Goal: Task Accomplishment & Management: Use online tool/utility

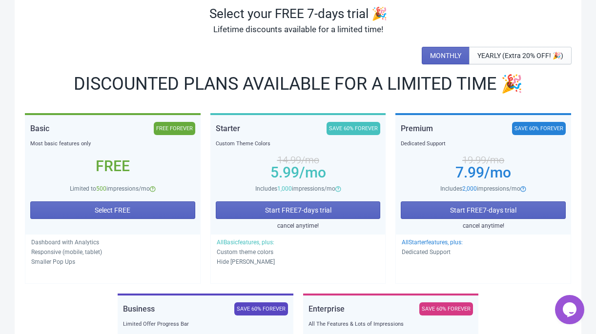
scroll to position [75, 0]
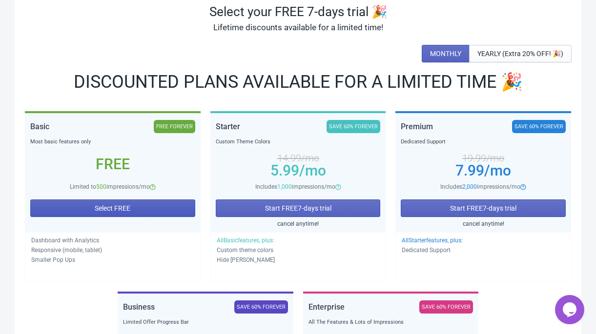
click at [128, 209] on span "Select FREE" at bounding box center [113, 208] width 36 height 8
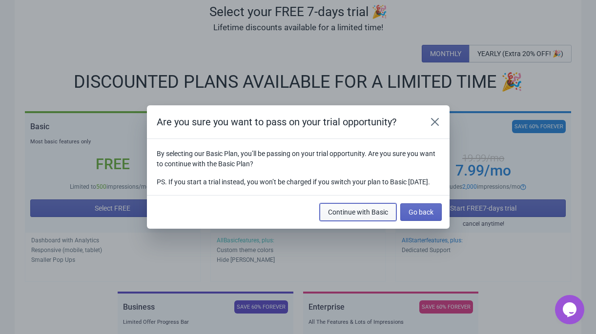
click at [366, 216] on span "Continue with Basic" at bounding box center [358, 212] width 60 height 8
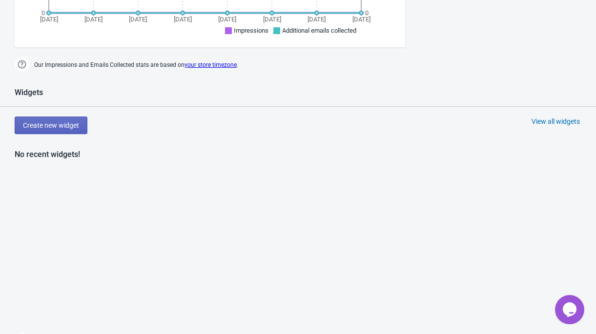
scroll to position [421, 0]
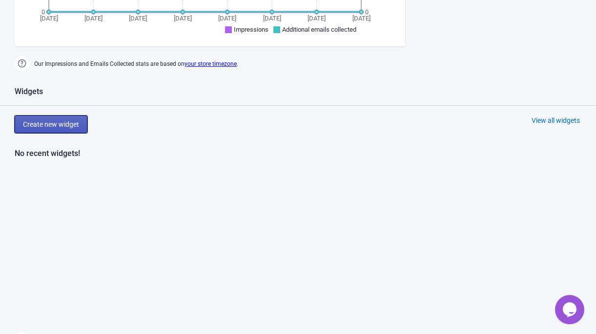
click at [67, 123] on span "Create new widget" at bounding box center [51, 124] width 56 height 8
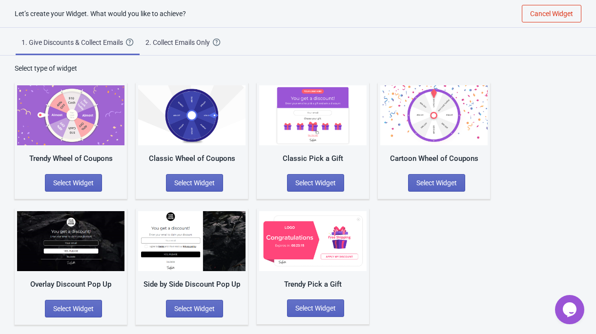
click at [322, 233] on img at bounding box center [312, 241] width 107 height 60
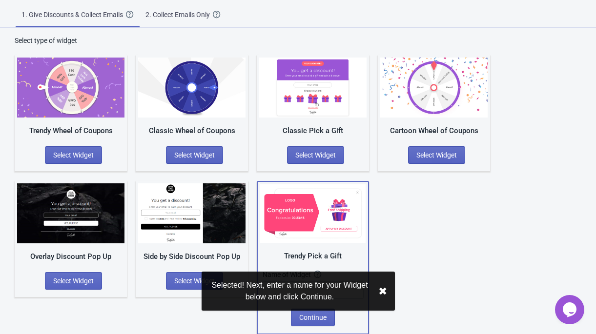
click at [385, 291] on button "✖︎" at bounding box center [382, 291] width 9 height 12
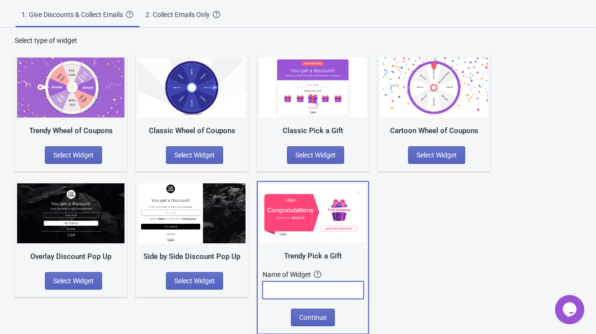
click at [314, 288] on input "text" at bounding box center [312, 290] width 101 height 18
drag, startPoint x: 347, startPoint y: 254, endPoint x: 279, endPoint y: 254, distance: 67.8
click at [279, 254] on div "Trendy Pick a Gift" at bounding box center [312, 256] width 105 height 11
copy div "Trendy Pick a Gift"
click at [292, 288] on input "text" at bounding box center [312, 290] width 101 height 18
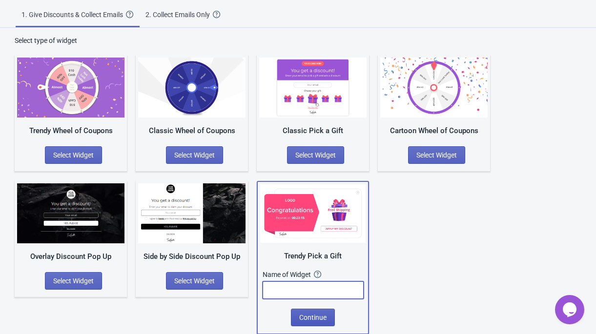
paste input "Trendy Pick a Gift"
type input "Trendy Pick a Gift"
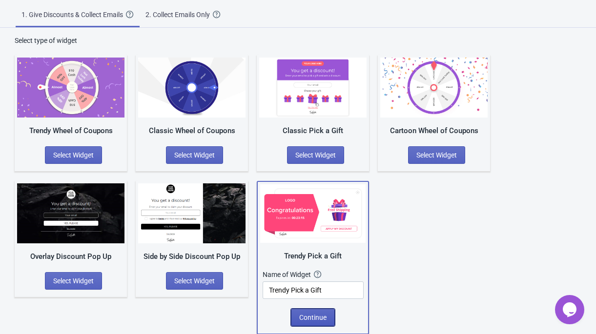
click at [312, 320] on span "Continue" at bounding box center [312, 318] width 27 height 8
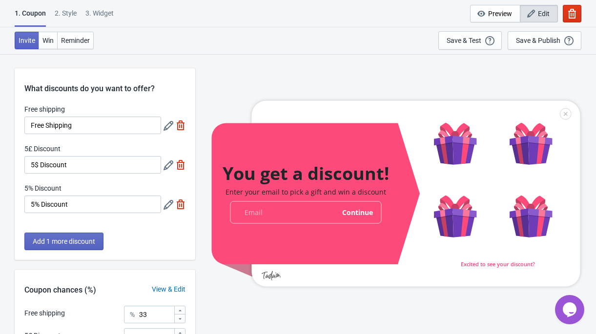
click at [459, 148] on div at bounding box center [395, 194] width 368 height 186
click at [70, 13] on div "2 . Style" at bounding box center [66, 16] width 22 height 17
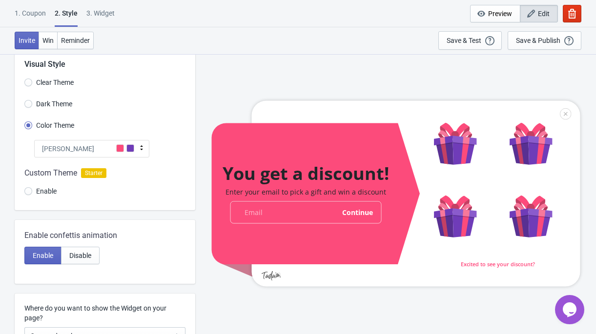
scroll to position [25, 0]
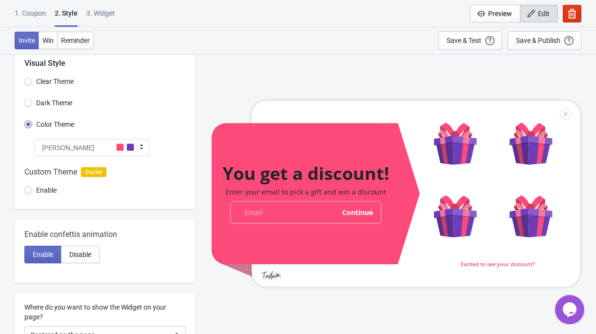
click at [108, 145] on div "[PERSON_NAME]" at bounding box center [91, 148] width 115 height 18
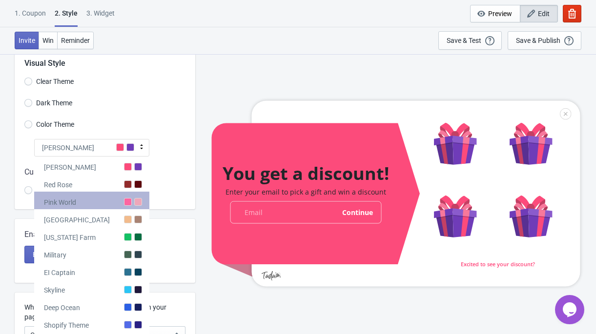
click at [135, 204] on div at bounding box center [138, 202] width 8 height 8
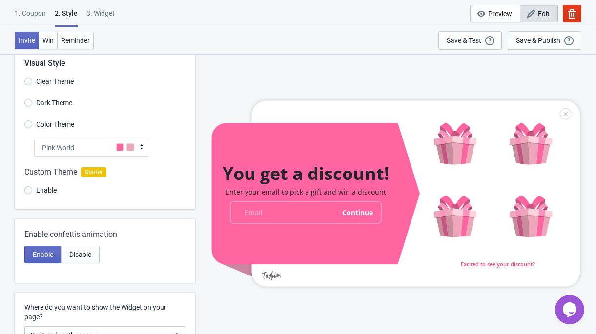
click at [114, 145] on div "Pink World" at bounding box center [91, 148] width 115 height 18
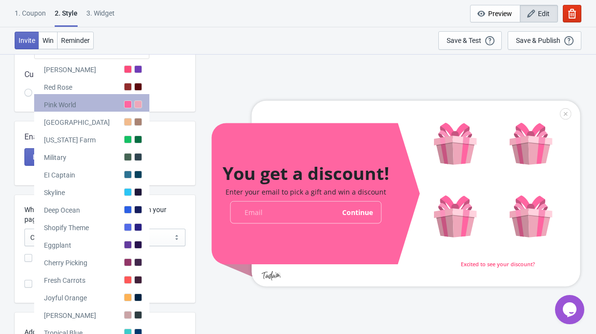
scroll to position [124, 0]
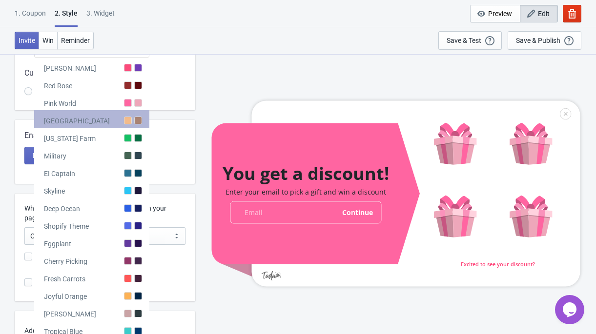
click at [100, 122] on div "[GEOGRAPHIC_DATA]" at bounding box center [91, 119] width 115 height 18
radio input "true"
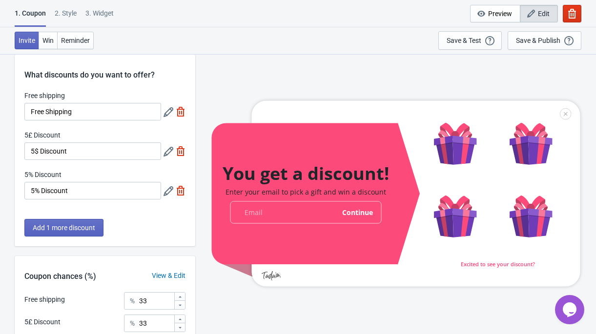
scroll to position [14, 0]
click at [70, 14] on div "2 . Style" at bounding box center [66, 16] width 22 height 17
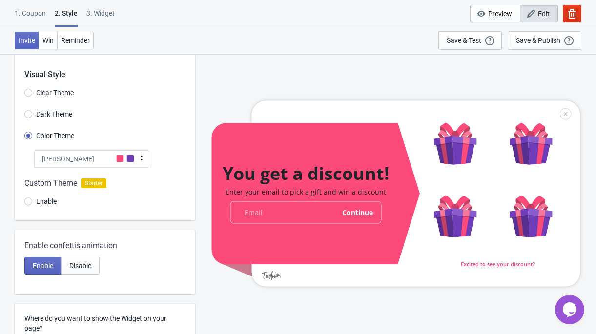
scroll to position [0, 0]
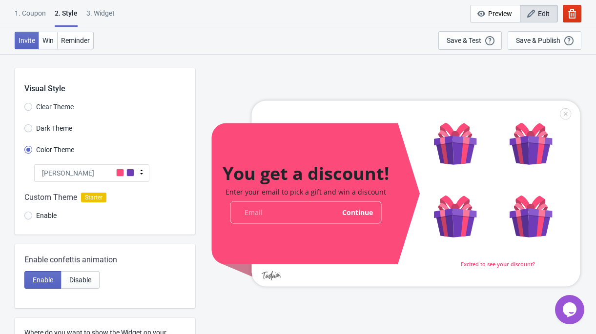
click at [142, 169] on icon at bounding box center [142, 172] width 10 height 10
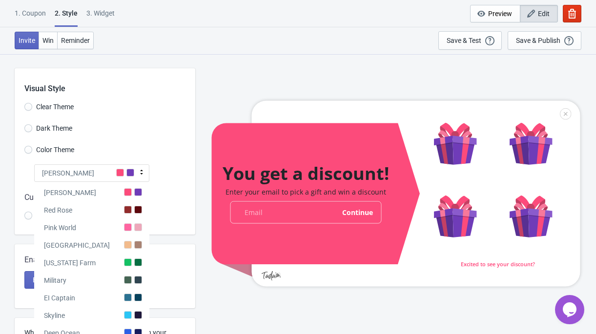
click at [190, 216] on div at bounding box center [105, 208] width 180 height 53
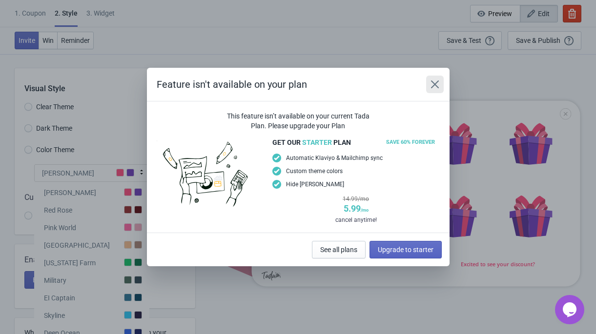
click at [437, 81] on icon "Close" at bounding box center [434, 84] width 8 height 8
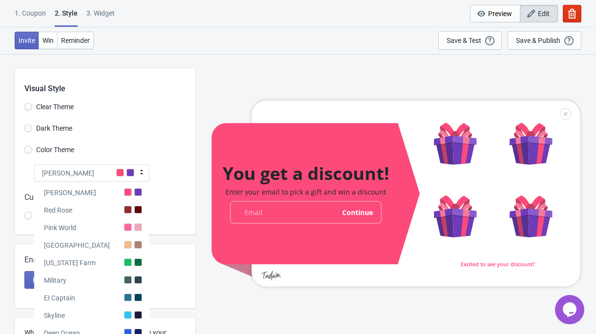
click at [69, 149] on span "Color Theme" at bounding box center [55, 150] width 38 height 10
click at [32, 149] on input "Color Theme" at bounding box center [28, 155] width 8 height 18
click at [81, 170] on div "[PERSON_NAME]" at bounding box center [91, 173] width 115 height 18
radio input "true"
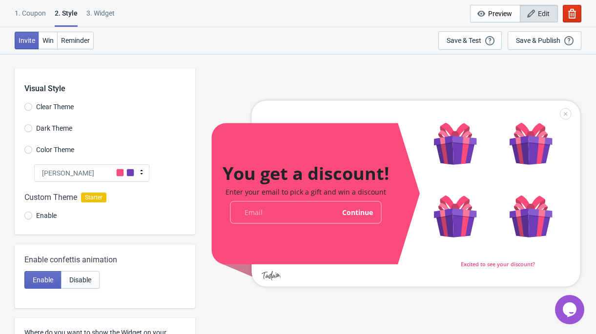
click at [29, 124] on label "Dark Theme" at bounding box center [48, 128] width 48 height 14
click at [29, 124] on input "Dark Theme" at bounding box center [28, 133] width 8 height 18
radio input "true"
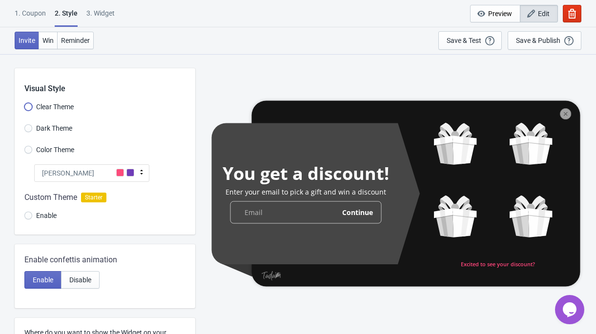
click at [26, 107] on input "Clear Theme" at bounding box center [28, 112] width 8 height 18
radio input "true"
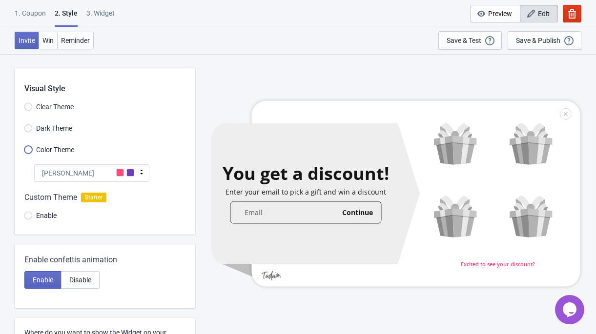
click at [28, 150] on input "Color Theme" at bounding box center [28, 155] width 8 height 18
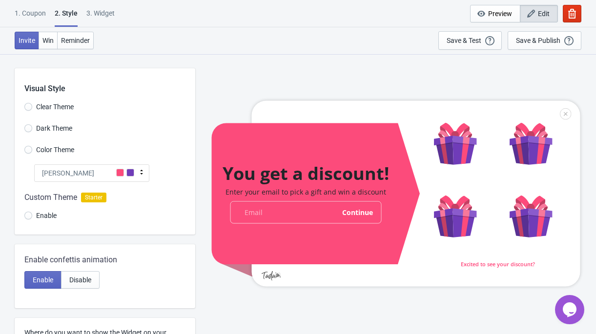
click at [104, 172] on div "[PERSON_NAME]" at bounding box center [91, 173] width 115 height 18
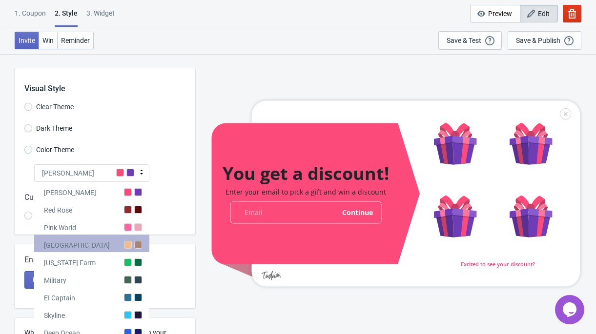
click at [115, 243] on div "[GEOGRAPHIC_DATA]" at bounding box center [91, 244] width 115 height 18
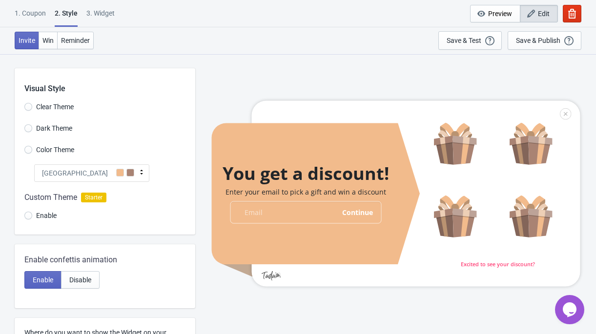
click at [108, 174] on div "[GEOGRAPHIC_DATA]" at bounding box center [91, 173] width 115 height 18
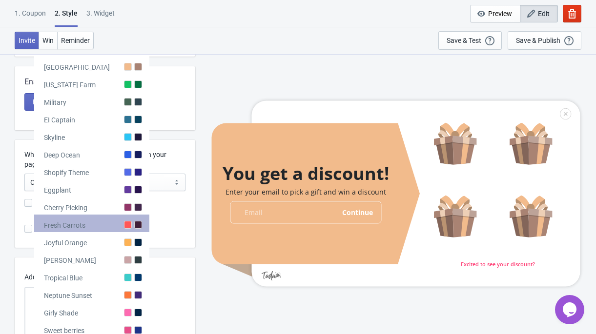
scroll to position [179, 0]
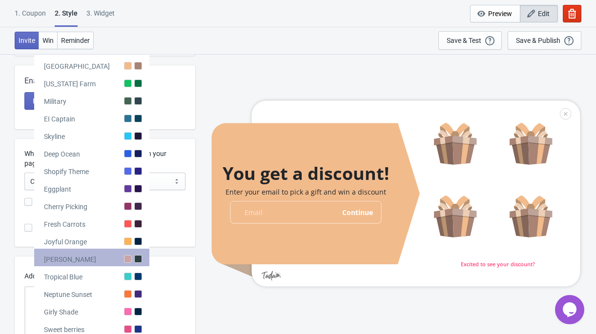
click at [99, 255] on div "[PERSON_NAME]" at bounding box center [91, 258] width 115 height 18
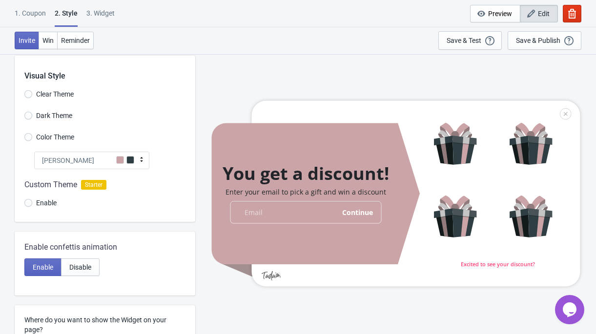
scroll to position [0, 0]
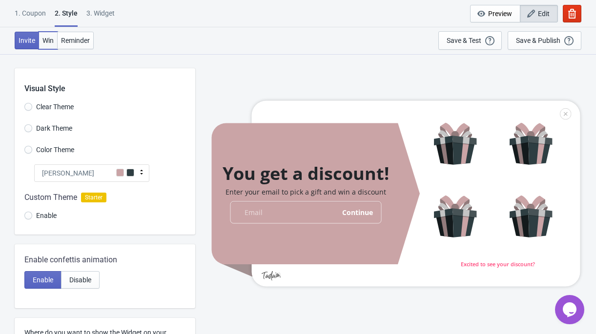
click at [49, 41] on span "Win" at bounding box center [47, 41] width 11 height 8
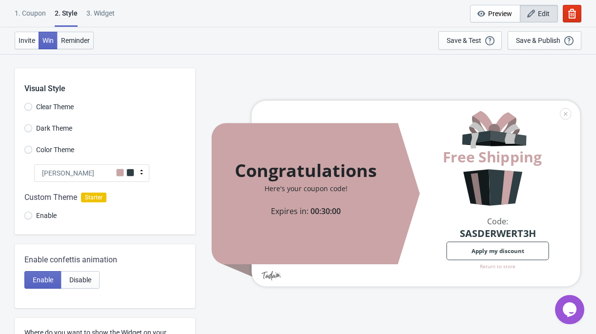
click at [76, 37] on span "Reminder" at bounding box center [75, 41] width 29 height 8
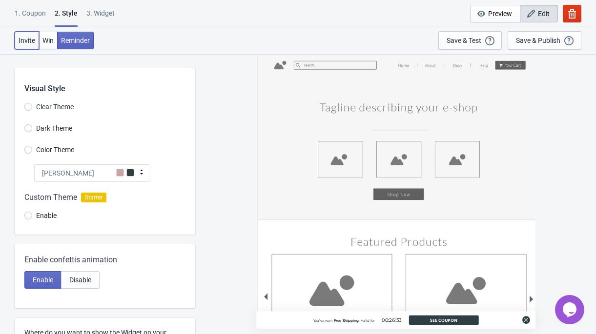
click at [24, 41] on span "Invite" at bounding box center [27, 41] width 17 height 8
radio input "true"
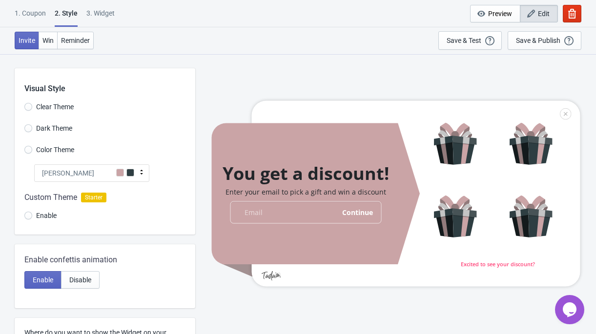
click at [98, 14] on div "3. Widget" at bounding box center [100, 16] width 28 height 17
select select "once"
select select "1"
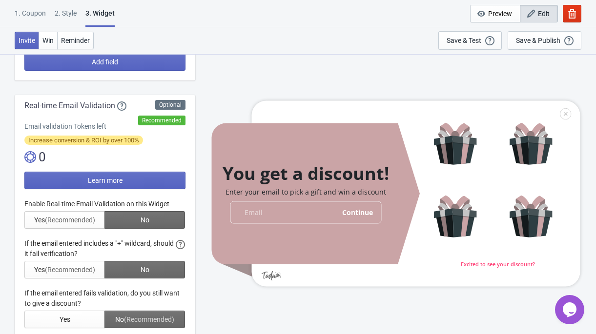
scroll to position [149, 0]
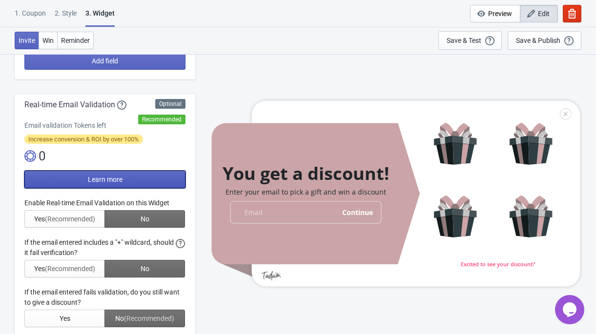
click at [90, 177] on span "Learn more" at bounding box center [105, 180] width 35 height 8
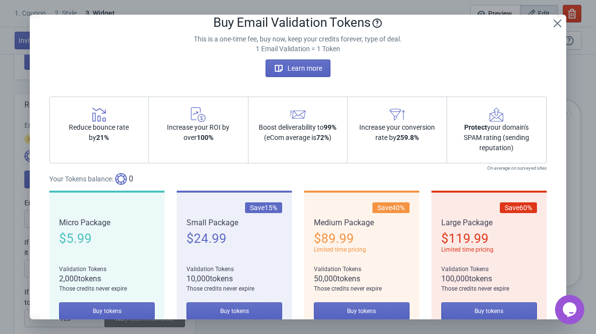
scroll to position [27, 0]
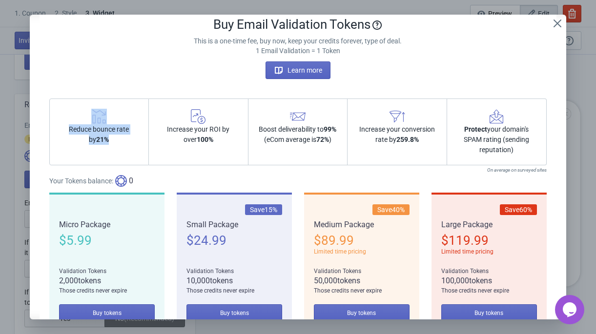
drag, startPoint x: 117, startPoint y: 141, endPoint x: 94, endPoint y: 112, distance: 37.2
click at [94, 112] on div "Reduce bounce rate by 21%" at bounding box center [99, 132] width 100 height 67
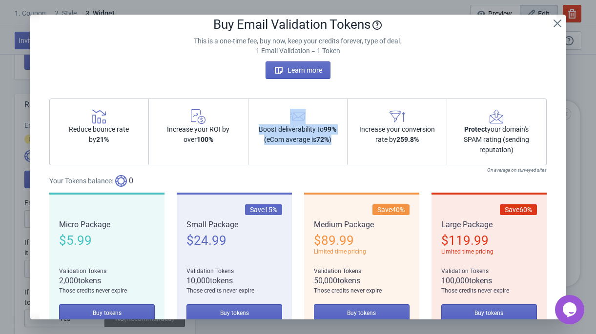
drag, startPoint x: 319, startPoint y: 157, endPoint x: 282, endPoint y: 110, distance: 60.4
click at [282, 110] on div "Boost deliverability to 99% (eCom average is 72% )" at bounding box center [298, 132] width 100 height 67
click at [303, 64] on button "Learn more" at bounding box center [297, 70] width 65 height 18
click at [12, 84] on div "Buy Email Validation Tokens This is a one-time fee, buy now, keep your credits …" at bounding box center [298, 167] width 596 height 305
click at [556, 23] on icon "Close" at bounding box center [557, 24] width 8 height 8
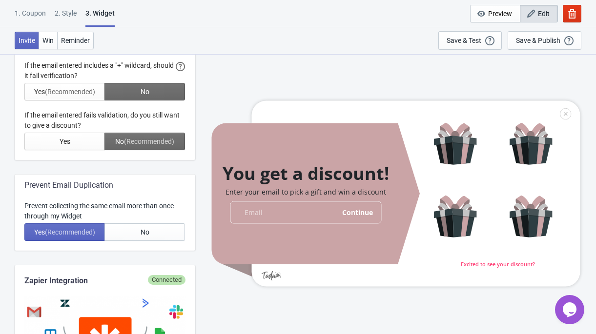
scroll to position [0, 0]
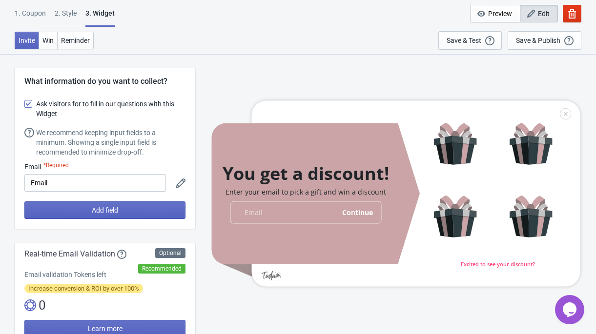
click at [63, 12] on div "2 . Style" at bounding box center [66, 16] width 22 height 17
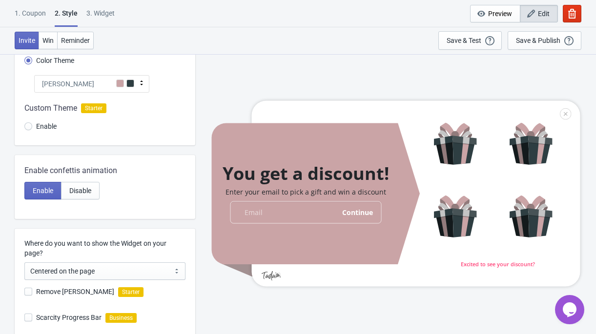
scroll to position [115, 0]
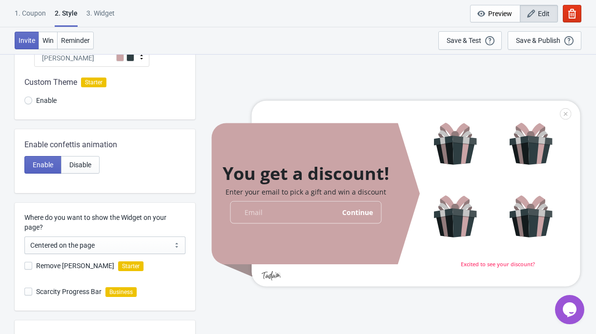
click at [445, 148] on div at bounding box center [395, 194] width 368 height 186
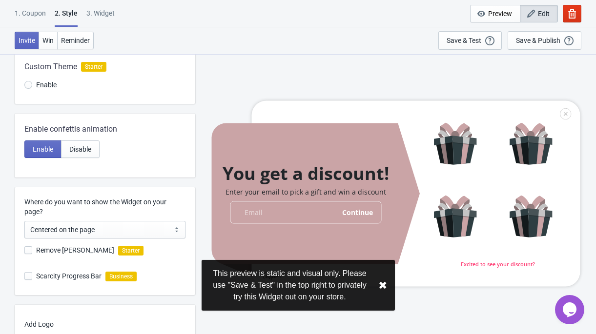
scroll to position [132, 0]
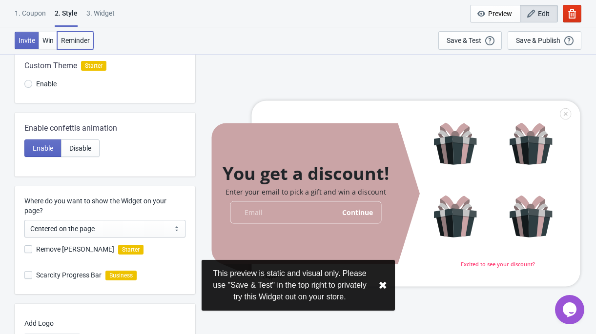
click at [81, 39] on span "Reminder" at bounding box center [75, 41] width 29 height 8
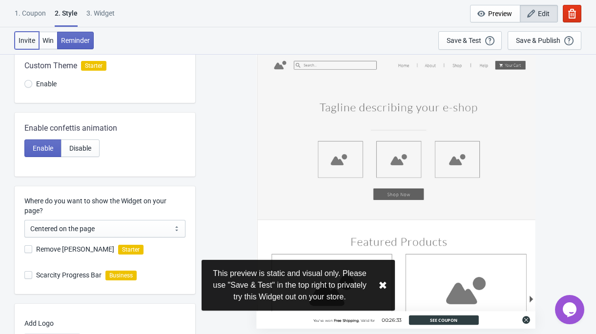
click at [25, 43] on span "Invite" at bounding box center [27, 41] width 17 height 8
radio input "true"
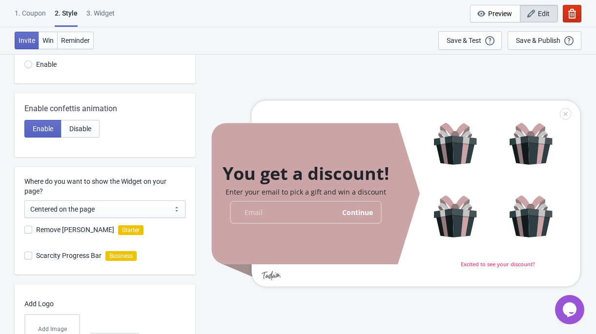
click at [570, 10] on icon "button" at bounding box center [572, 14] width 8 height 10
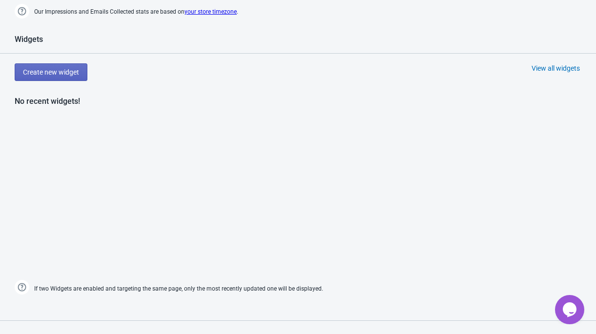
scroll to position [475, 0]
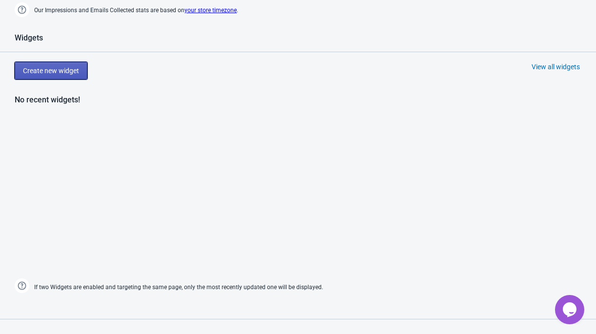
click at [79, 68] on span "Create new widget" at bounding box center [51, 71] width 56 height 8
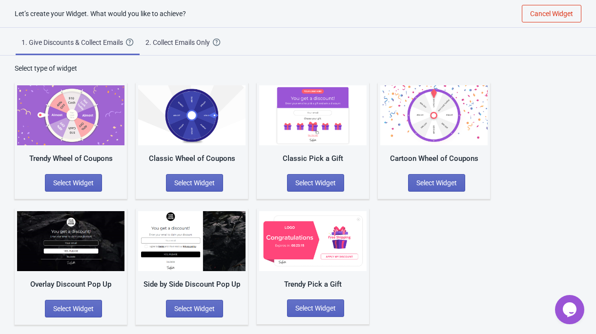
scroll to position [10, 0]
click at [320, 180] on span "Select Widget" at bounding box center [315, 183] width 40 height 8
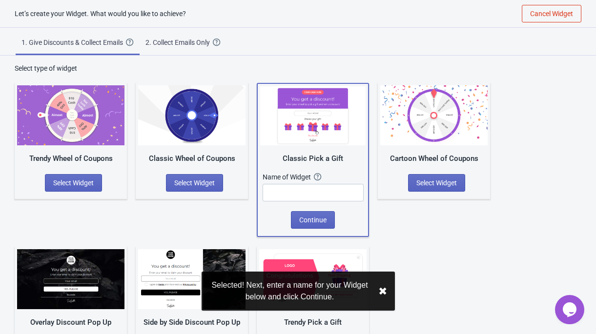
click at [347, 160] on div "Classic Pick a Gift" at bounding box center [312, 158] width 105 height 11
drag, startPoint x: 347, startPoint y: 160, endPoint x: 287, endPoint y: 160, distance: 60.5
click at [287, 160] on div "Classic Pick a Gift" at bounding box center [312, 158] width 105 height 11
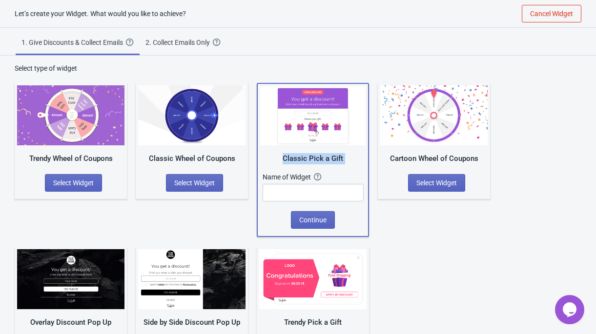
copy div "Classic Pick a Gift"
click at [302, 186] on input "text" at bounding box center [312, 193] width 101 height 18
paste input "Classic Pick a Gift"
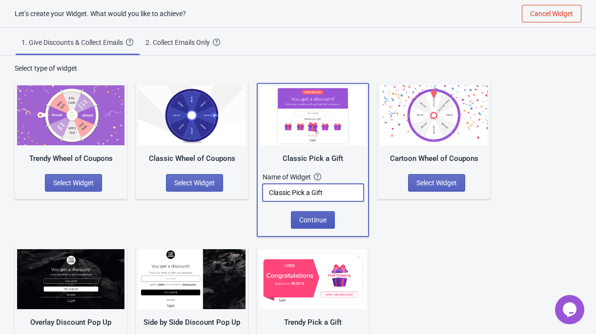
type input "Classic Pick a Gift"
click at [309, 220] on span "Continue" at bounding box center [312, 220] width 27 height 8
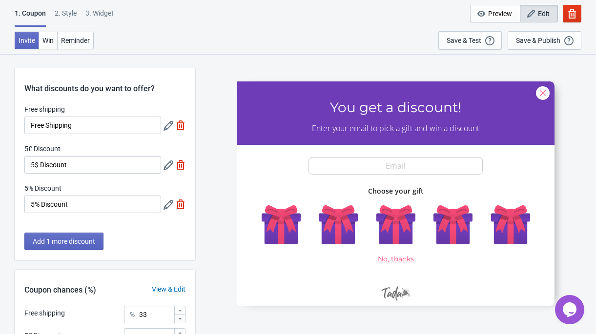
click at [70, 11] on div "2 . Style" at bounding box center [66, 16] width 22 height 17
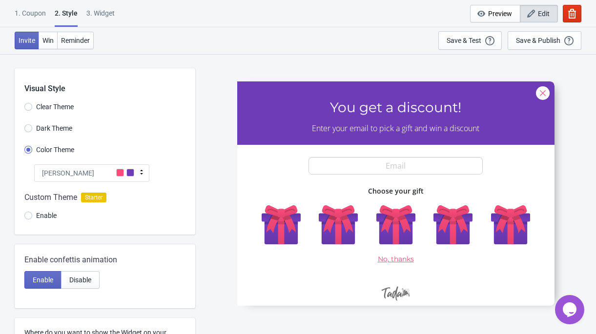
click at [108, 174] on div "[PERSON_NAME]" at bounding box center [91, 173] width 115 height 18
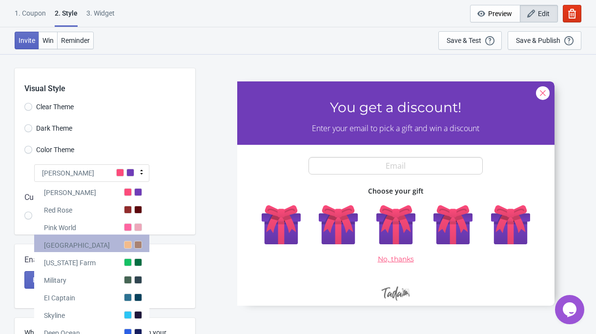
click at [114, 243] on div "[GEOGRAPHIC_DATA]" at bounding box center [91, 244] width 115 height 18
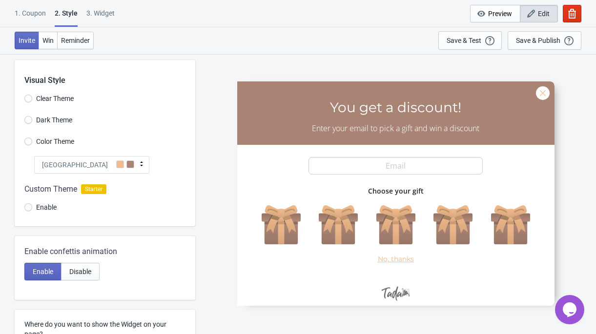
scroll to position [9, 0]
click at [126, 164] on span at bounding box center [130, 164] width 8 height 8
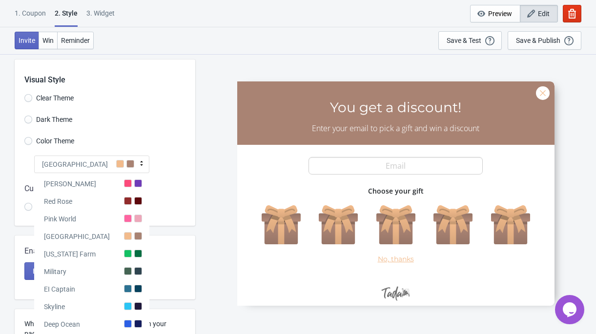
click at [207, 159] on div "SASDERWERT3H You get a discount! Enter your email to pick a gift and win a disc…" at bounding box center [395, 194] width 391 height 280
click at [218, 153] on div "SASDERWERT3H You get a discount! Enter your email to pick a gift and win a disc…" at bounding box center [395, 194] width 391 height 280
click at [107, 166] on div "[GEOGRAPHIC_DATA]" at bounding box center [91, 165] width 115 height 18
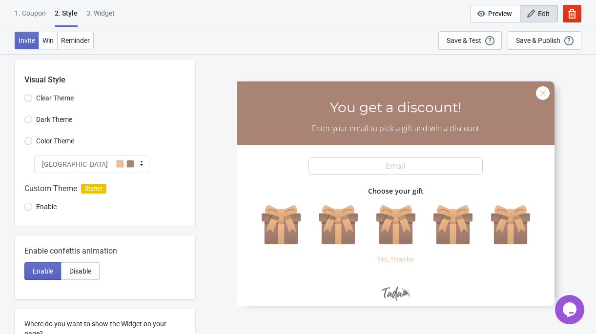
click at [29, 204] on div at bounding box center [105, 199] width 180 height 53
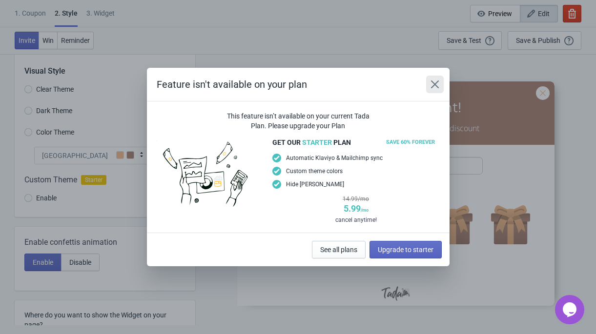
click at [437, 84] on icon "Close" at bounding box center [435, 85] width 10 height 10
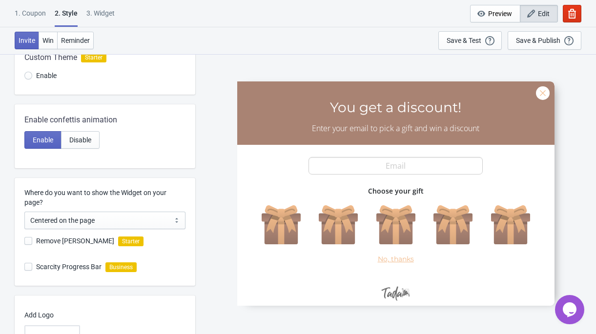
scroll to position [140, 0]
click at [49, 39] on span "Win" at bounding box center [47, 41] width 11 height 8
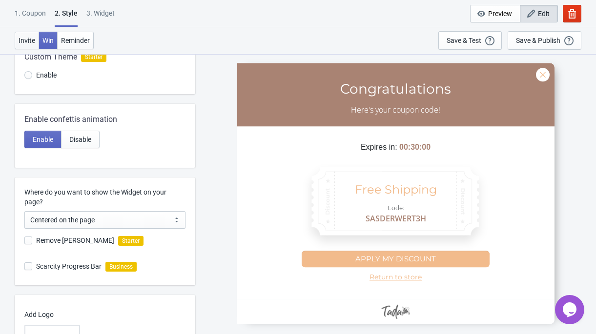
click at [24, 38] on span "Invite" at bounding box center [27, 41] width 17 height 8
radio input "true"
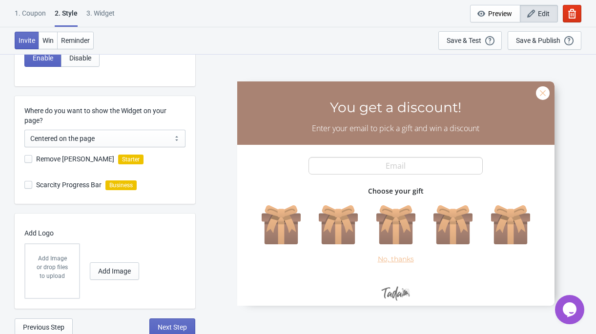
scroll to position [224, 0]
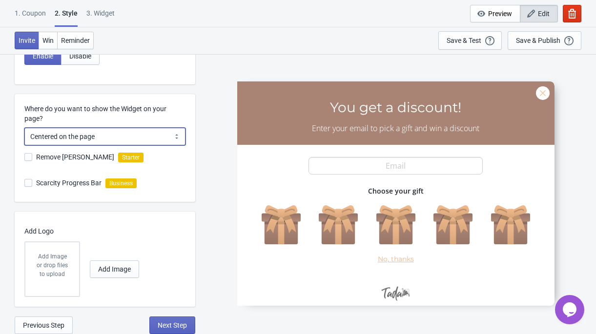
click at [120, 136] on select "Centered on the page Left side of the page" at bounding box center [104, 137] width 161 height 18
select select "left"
click at [24, 128] on select "Centered on the page Left side of the page" at bounding box center [104, 137] width 161 height 18
radio input "true"
click at [123, 135] on select "Centered on the page Left side of the page" at bounding box center [104, 137] width 161 height 18
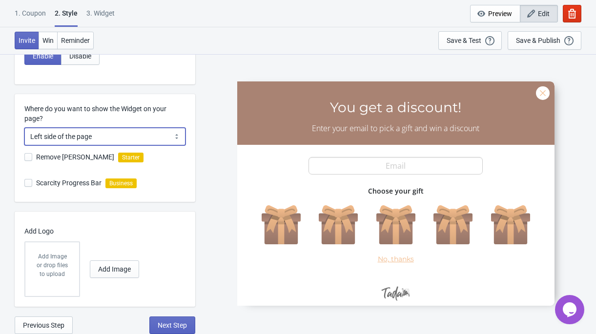
select select "center"
click at [24, 128] on select "Centered on the page Left side of the page" at bounding box center [104, 137] width 161 height 18
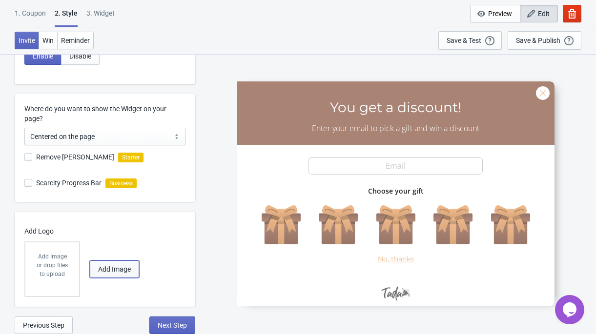
click at [110, 262] on button "Add Image" at bounding box center [114, 269] width 49 height 18
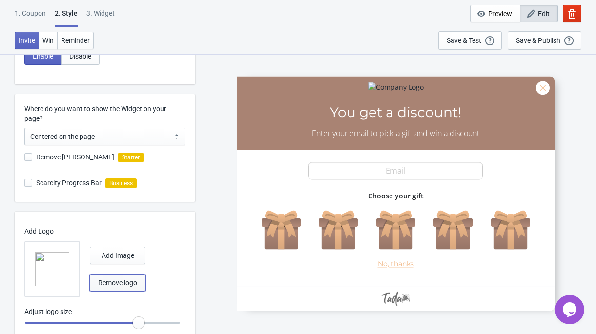
click at [108, 284] on span "Remove logo" at bounding box center [117, 283] width 39 height 8
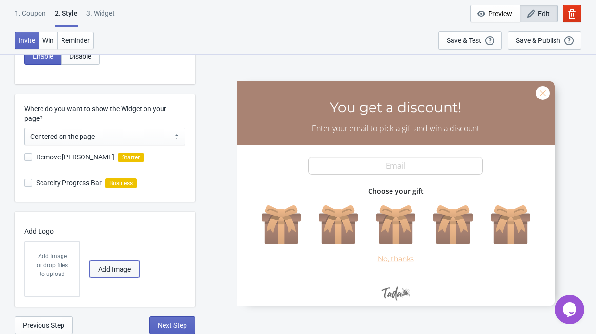
click at [113, 267] on span "Add Image" at bounding box center [114, 269] width 33 height 8
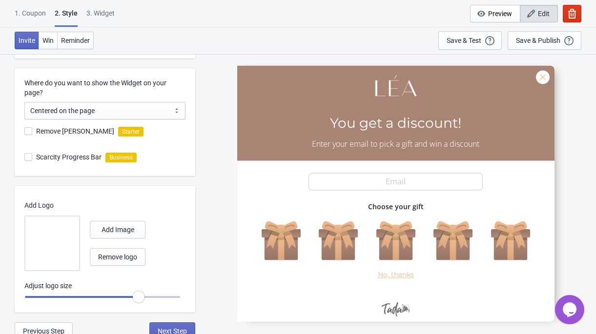
scroll to position [256, 0]
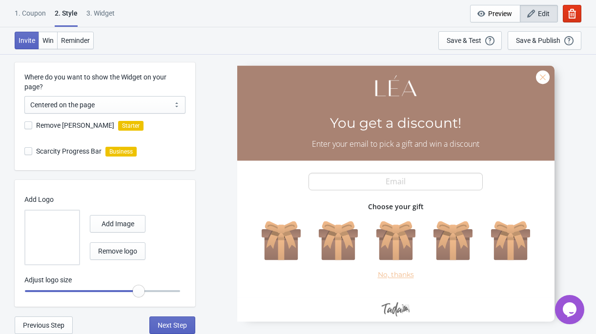
radio input "true"
type input "0.95"
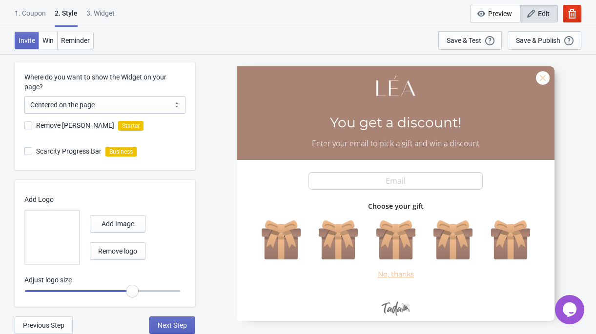
radio input "true"
type input "0.9"
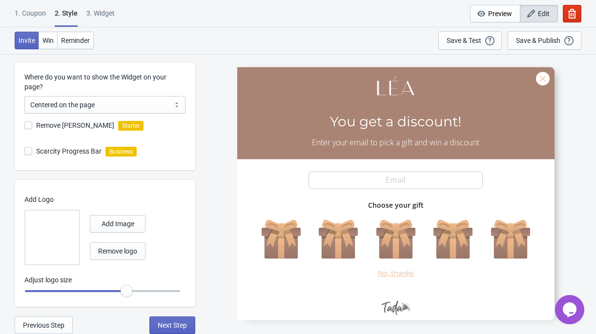
radio input "true"
type input "0.85"
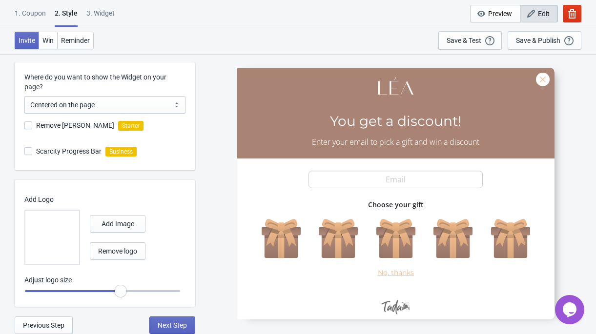
radio input "true"
type input "0.8"
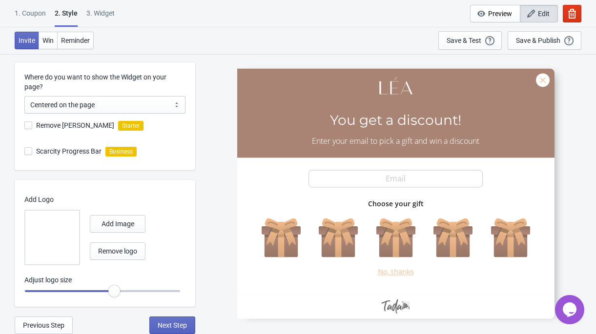
radio input "true"
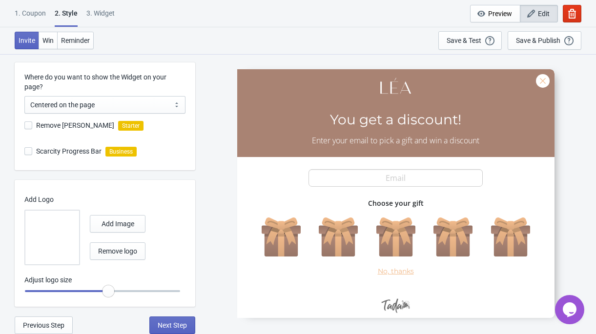
drag, startPoint x: 140, startPoint y: 291, endPoint x: 110, endPoint y: 293, distance: 29.3
type input "0.75"
click at [110, 293] on input "range" at bounding box center [102, 291] width 156 height 18
click at [198, 238] on div "Visual Style Clear Theme Dark Theme Color Theme Miami Beach Tada Red Rose Pink …" at bounding box center [298, 66] width 596 height 536
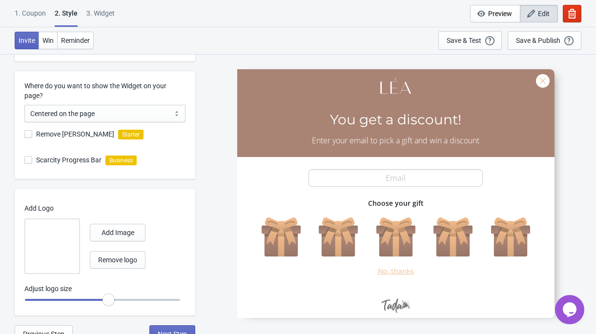
scroll to position [246, 0]
click at [49, 44] on span "Win" at bounding box center [47, 41] width 11 height 8
radio input "true"
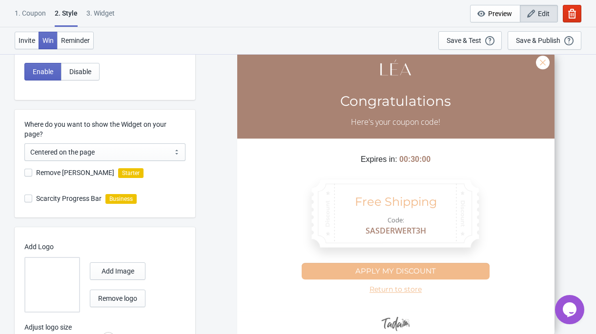
scroll to position [256, 0]
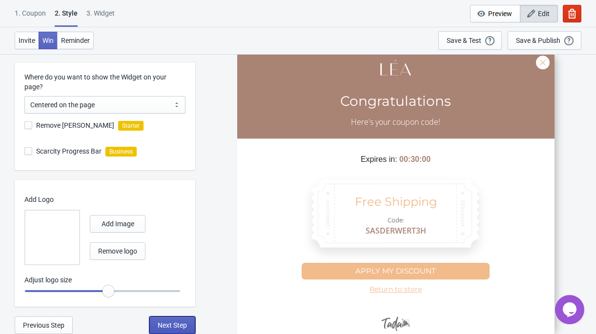
click at [181, 322] on span "Next Step" at bounding box center [172, 325] width 29 height 8
select select "once"
select select "1"
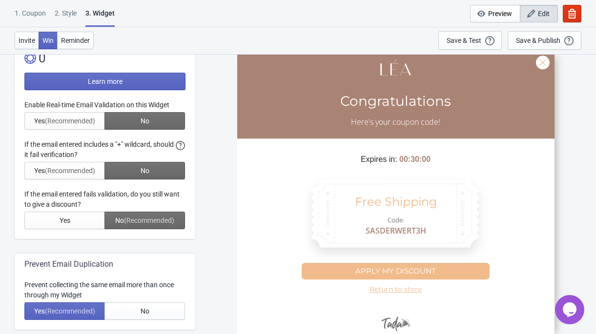
scroll to position [250, 0]
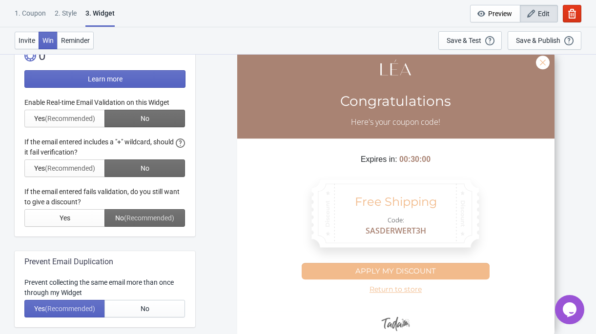
click at [80, 165] on div at bounding box center [104, 162] width 161 height 129
click at [216, 198] on div "SASDERWERT3H Congratulations Here's your coupon code! Expires in: 00:30:00 Free…" at bounding box center [395, 194] width 391 height 280
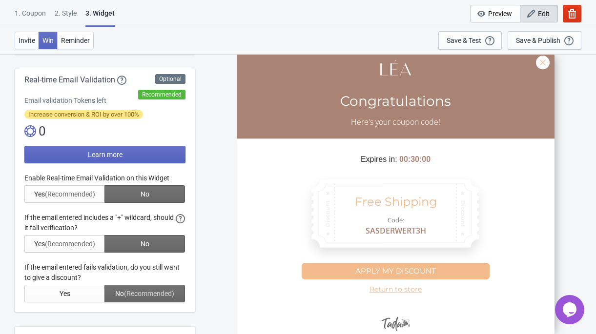
scroll to position [175, 0]
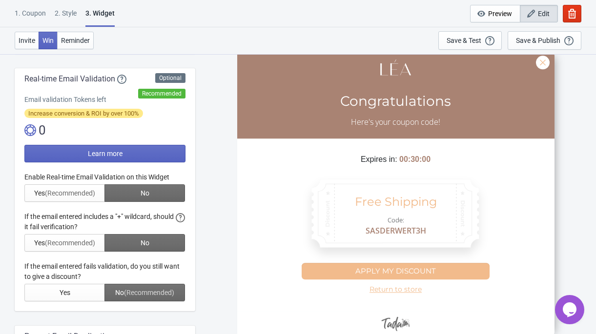
click at [70, 189] on div at bounding box center [104, 236] width 161 height 129
click at [200, 130] on div "SASDERWERT3H Congratulations Here's your coupon code! Expires in: 00:30:00 Free…" at bounding box center [395, 194] width 391 height 280
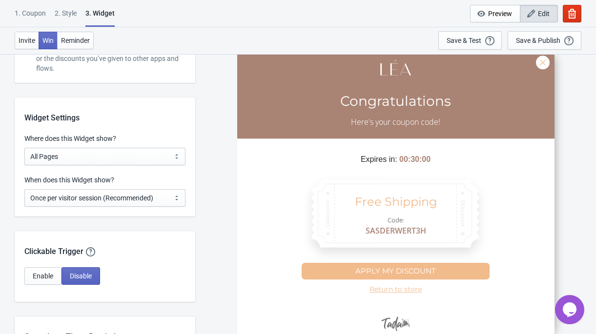
scroll to position [718, 0]
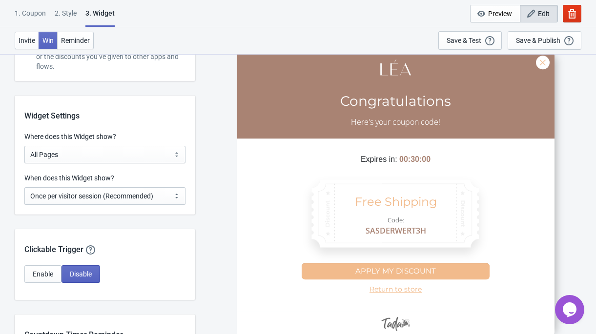
click at [213, 133] on div "SASDERWERT3H Congratulations Here's your coupon code! Expires in: 00:30:00 Free…" at bounding box center [395, 194] width 391 height 280
click at [127, 156] on select "All Pages All Product Pages All Blog Pages All Static Pages Specific Product(s)…" at bounding box center [104, 155] width 161 height 18
click at [24, 146] on select "All Pages All Product Pages All Blog Pages All Static Pages Specific Product(s)…" at bounding box center [104, 155] width 161 height 18
click at [138, 199] on select "Every new visit of page Once every period of time Once per visitor session (Rec…" at bounding box center [104, 196] width 161 height 18
click at [215, 193] on div "SASDERWERT3H Congratulations Here's your coupon code! Expires in: 00:30:00 Free…" at bounding box center [395, 194] width 391 height 280
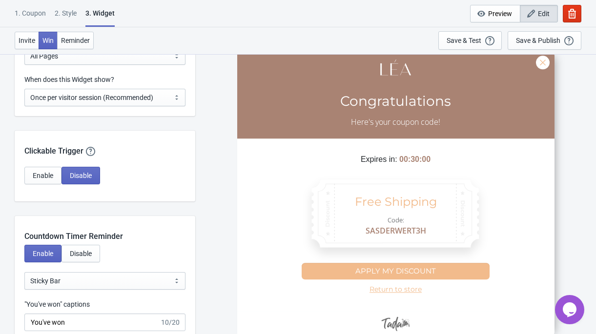
scroll to position [819, 0]
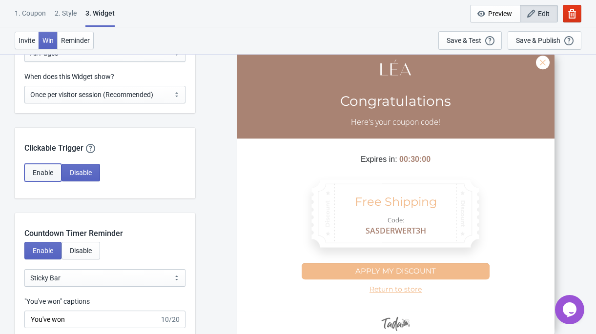
click at [43, 168] on button "Enable" at bounding box center [42, 173] width 37 height 18
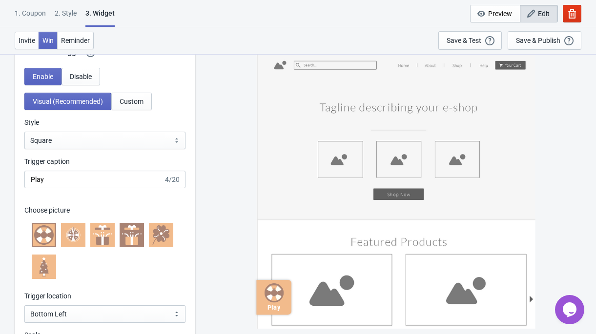
scroll to position [916, 0]
click at [77, 234] on icon at bounding box center [76, 234] width 6 height 3
click at [166, 231] on icon at bounding box center [166, 233] width 8 height 9
click at [130, 233] on icon at bounding box center [132, 235] width 20 height 20
click at [219, 238] on div "Play" at bounding box center [395, 194] width 391 height 280
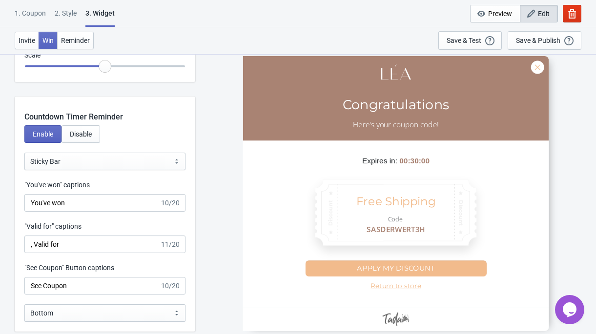
scroll to position [1197, 0]
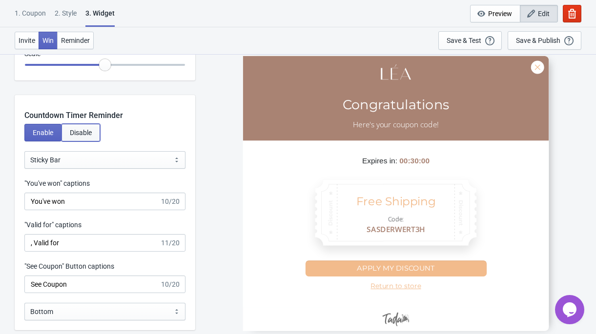
click at [88, 132] on span "Disable" at bounding box center [81, 133] width 22 height 8
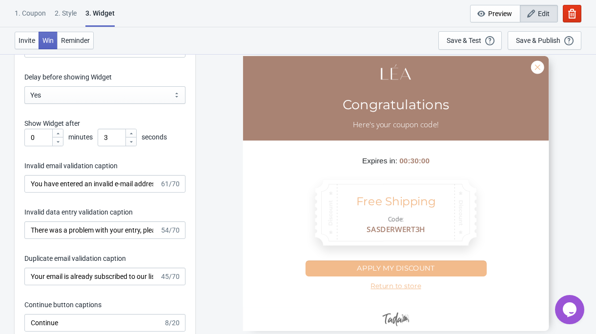
scroll to position [1529, 0]
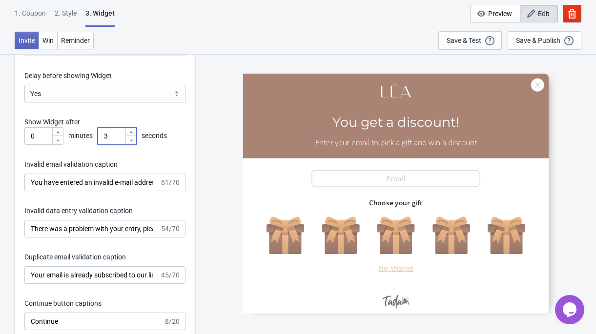
drag, startPoint x: 114, startPoint y: 134, endPoint x: 101, endPoint y: 135, distance: 13.3
click at [101, 135] on input "3" at bounding box center [111, 136] width 27 height 18
type input "15"
click at [209, 134] on div "SASDERWERT3H You get a discount! Enter your email to pick a gift and win a disc…" at bounding box center [395, 194] width 391 height 280
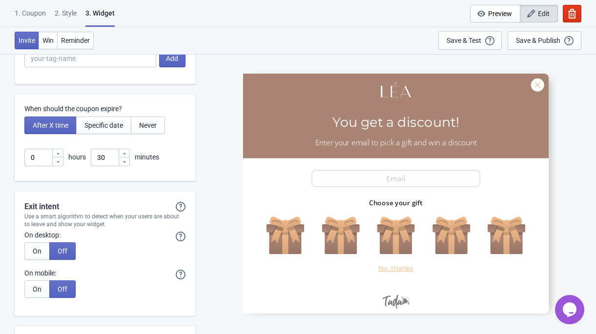
scroll to position [2414, 0]
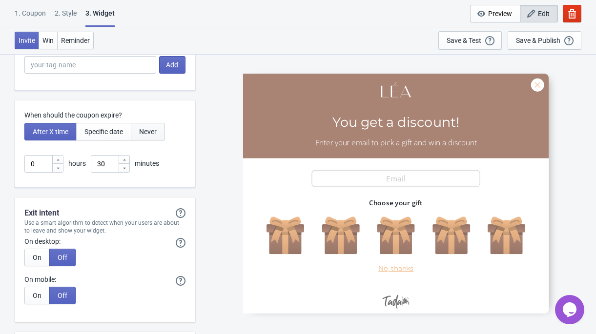
click at [154, 133] on span "Never" at bounding box center [148, 132] width 18 height 8
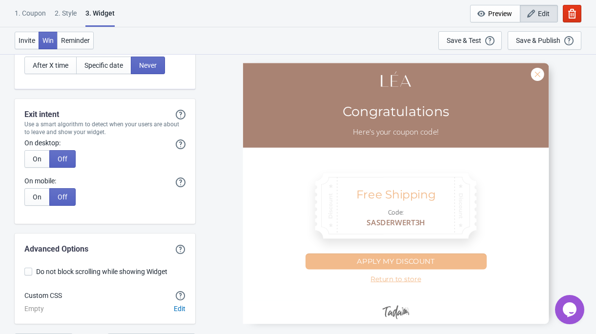
scroll to position [2480, 0]
click at [40, 199] on span "On" at bounding box center [37, 197] width 9 height 8
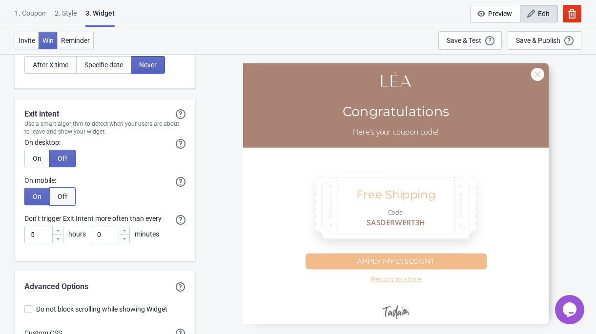
click at [57, 191] on button "Off" at bounding box center [62, 197] width 26 height 18
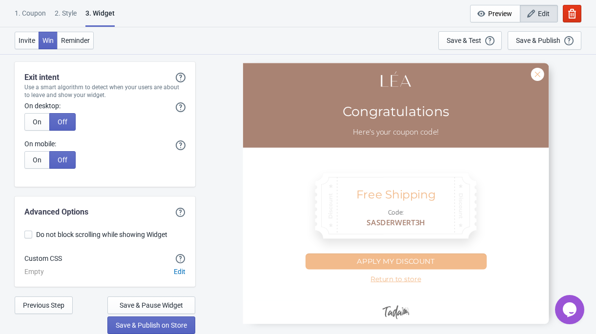
scroll to position [2517, 0]
click at [28, 16] on div "1. Coupon" at bounding box center [30, 16] width 31 height 17
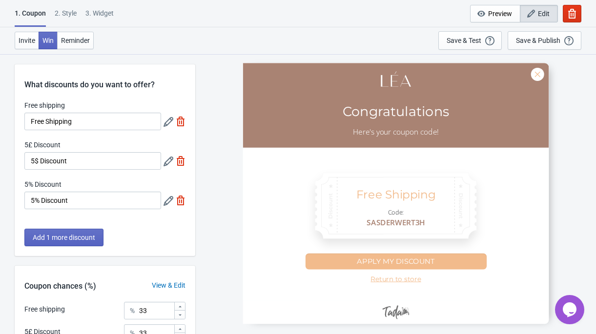
scroll to position [3, 0]
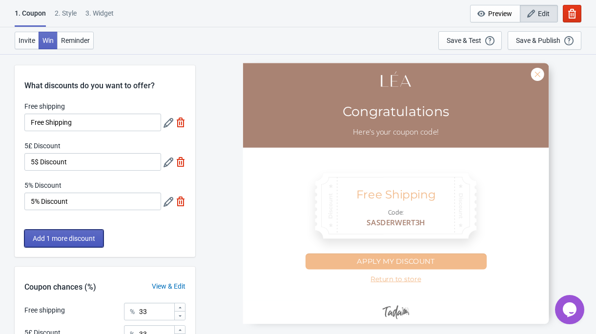
click at [67, 236] on span "Add 1 more discount" at bounding box center [64, 239] width 62 height 8
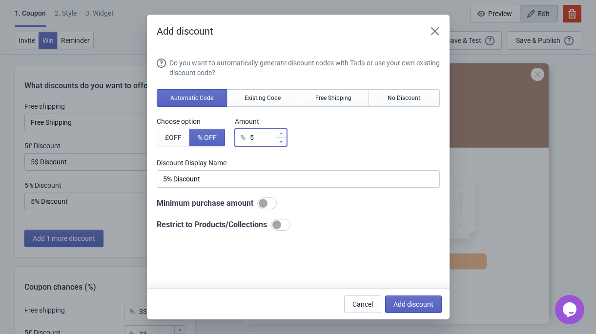
drag, startPoint x: 269, startPoint y: 140, endPoint x: 256, endPoint y: 141, distance: 13.8
click at [256, 141] on input "5" at bounding box center [262, 138] width 26 height 18
type input "2"
type input "2% Discount"
type input "20"
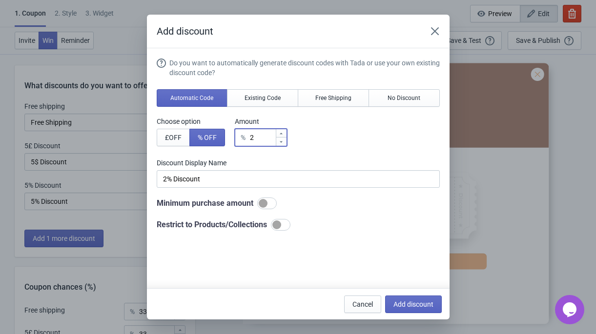
type input "20% Discount"
type input "20"
click at [414, 302] on span "Add discount" at bounding box center [413, 304] width 40 height 8
type input "25"
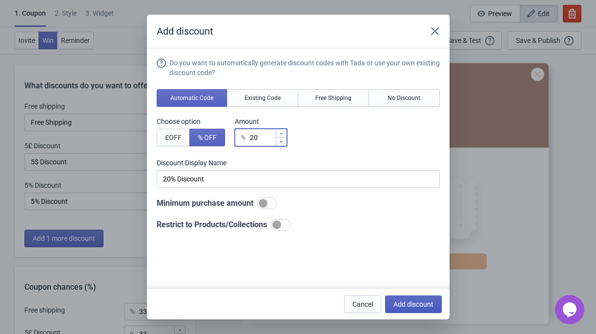
type input "25"
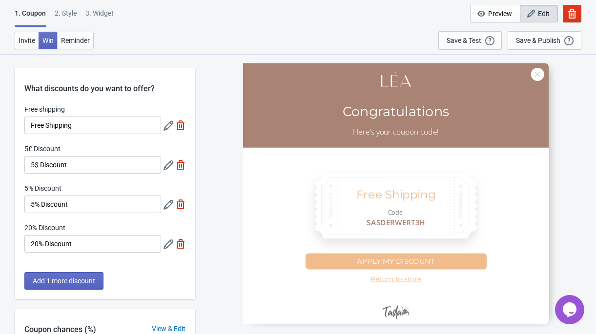
scroll to position [3, 0]
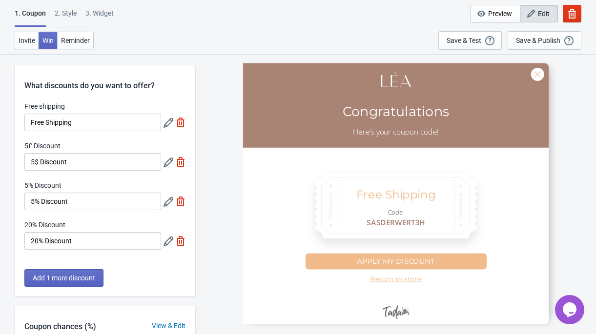
click at [171, 203] on icon at bounding box center [168, 202] width 10 height 10
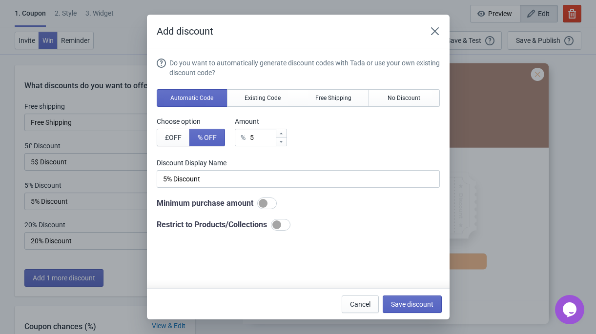
scroll to position [0, 0]
drag, startPoint x: 265, startPoint y: 136, endPoint x: 248, endPoint y: 135, distance: 17.1
click at [248, 135] on div "% 5" at bounding box center [261, 138] width 52 height 18
type input "1"
type input "1% Discount"
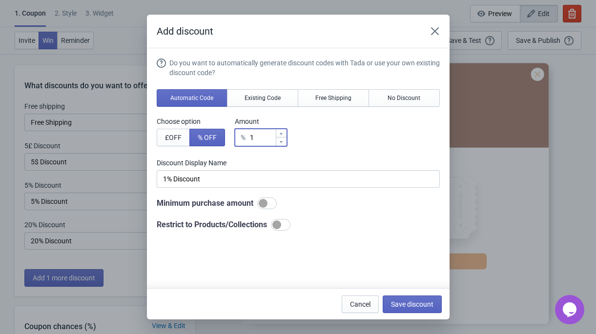
type input "10"
type input "10% Discount"
type input "10"
click at [399, 306] on span "Save discount" at bounding box center [412, 304] width 42 height 8
type input "10% Discount"
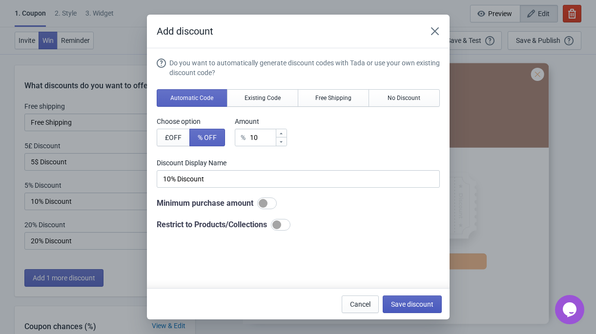
scroll to position [3, 0]
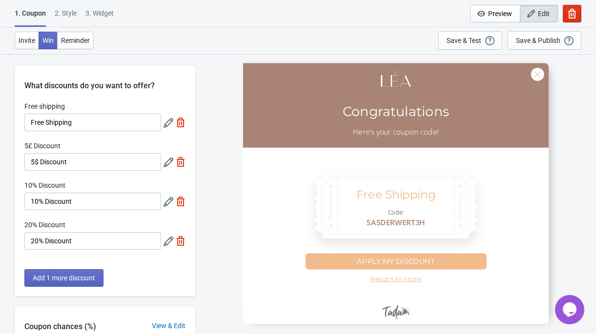
click at [170, 167] on icon at bounding box center [168, 163] width 10 height 10
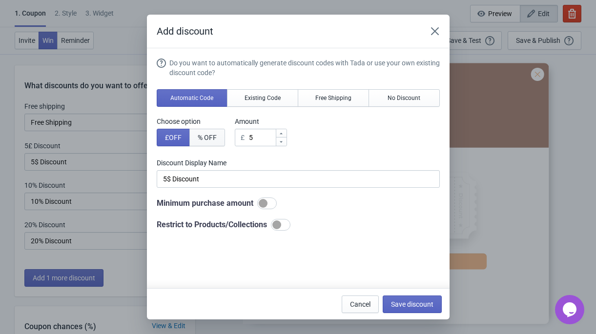
click at [212, 134] on span "% OFF" at bounding box center [207, 138] width 19 height 8
type input "5% Discount"
drag, startPoint x: 262, startPoint y: 135, endPoint x: 235, endPoint y: 135, distance: 27.8
click at [235, 135] on div "Choose option £ OFF % OFF Amount % 5" at bounding box center [298, 132] width 283 height 30
type input "1"
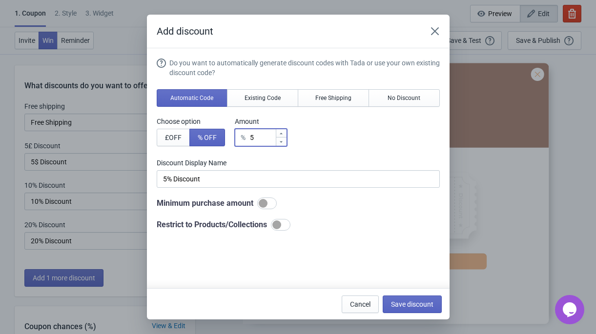
type input "1% Discount"
type input "15"
type input "15% Discount"
type input "15"
click at [414, 301] on span "Save discount" at bounding box center [412, 304] width 42 height 8
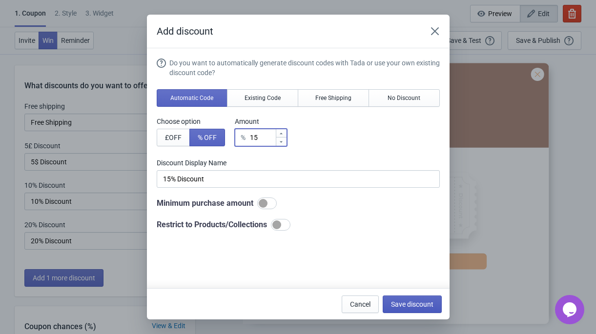
type input "15% Discount"
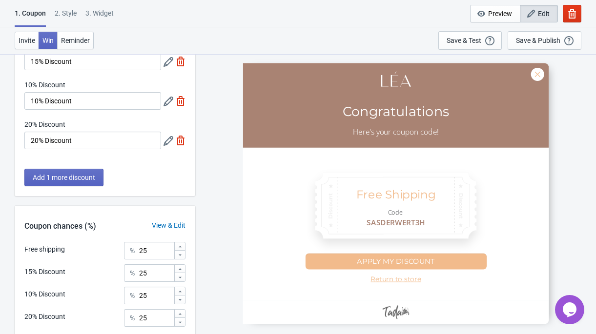
scroll to position [186, 0]
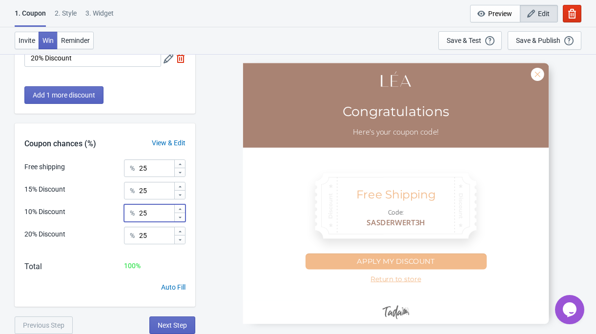
drag, startPoint x: 158, startPoint y: 214, endPoint x: 125, endPoint y: 214, distance: 32.2
click at [125, 214] on div "% 25" at bounding box center [154, 213] width 61 height 18
type input "40"
drag, startPoint x: 158, startPoint y: 191, endPoint x: 138, endPoint y: 191, distance: 20.0
click at [138, 191] on div "% 25" at bounding box center [154, 191] width 61 height 18
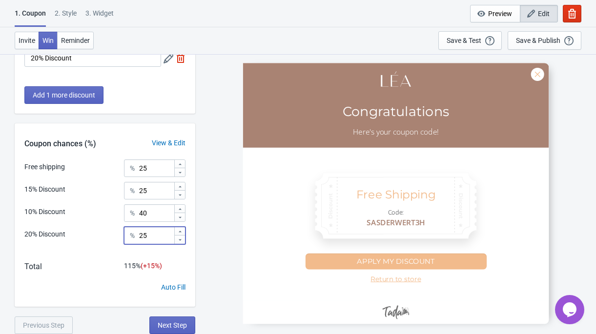
drag, startPoint x: 160, startPoint y: 236, endPoint x: 121, endPoint y: 235, distance: 38.0
click at [121, 235] on div "20% Discount % 25" at bounding box center [104, 239] width 161 height 24
type input "5"
drag, startPoint x: 158, startPoint y: 192, endPoint x: 116, endPoint y: 187, distance: 42.7
click at [117, 188] on div "15% Discount % 25" at bounding box center [104, 188] width 161 height 13
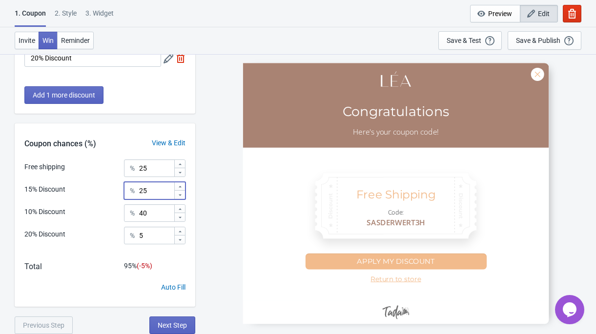
type input "5"
drag, startPoint x: 157, startPoint y: 189, endPoint x: 135, endPoint y: 189, distance: 22.0
click at [135, 189] on div "% 30" at bounding box center [154, 191] width 61 height 18
type input "25"
drag, startPoint x: 159, startPoint y: 212, endPoint x: 137, endPoint y: 211, distance: 21.5
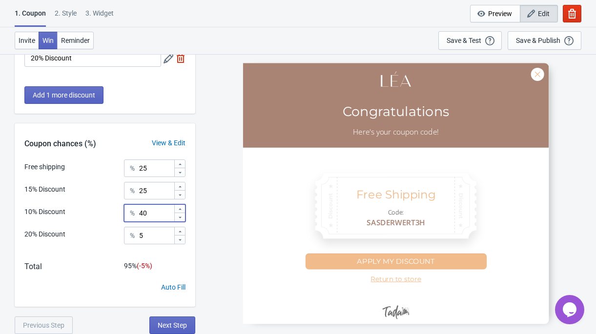
click at [138, 212] on div "% 40" at bounding box center [154, 213] width 61 height 18
type input "45"
click at [212, 243] on div "SASDERWERT3H Congratulations Here's your coupon code! Free Shipping Code: SASDE…" at bounding box center [395, 194] width 391 height 280
click at [173, 324] on span "Next Step" at bounding box center [172, 325] width 29 height 8
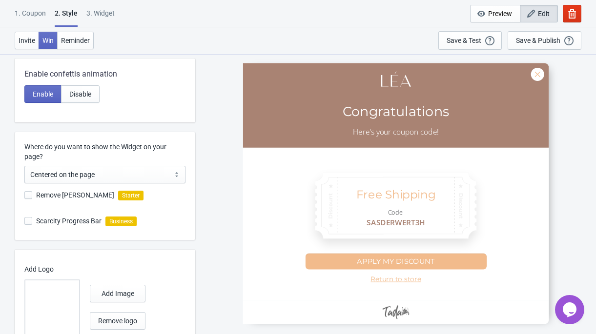
scroll to position [0, 0]
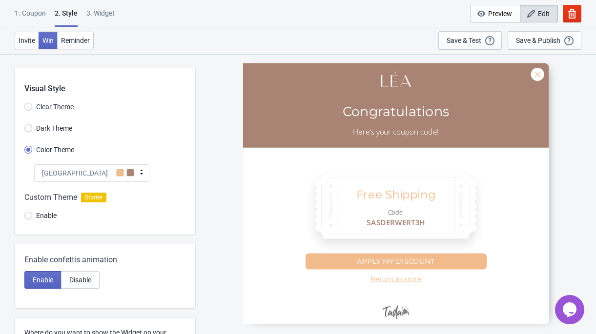
click at [105, 172] on div "[GEOGRAPHIC_DATA]" at bounding box center [91, 173] width 115 height 18
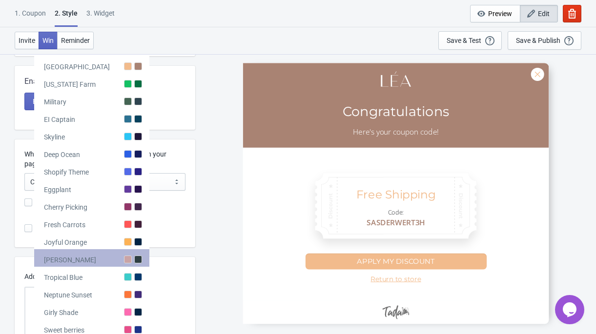
scroll to position [180, 0]
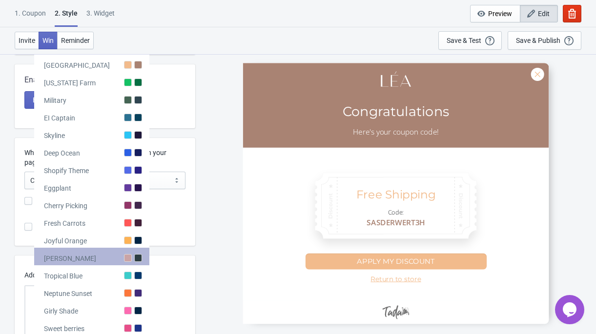
click at [101, 259] on div "[PERSON_NAME]" at bounding box center [91, 257] width 115 height 18
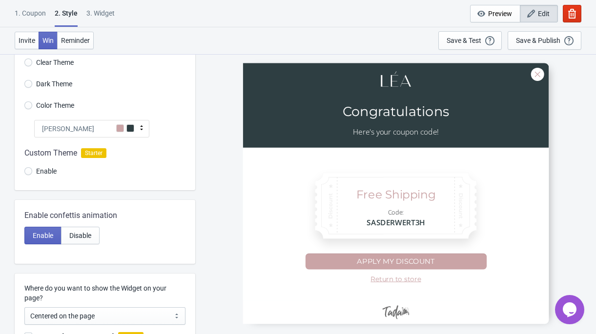
scroll to position [21, 0]
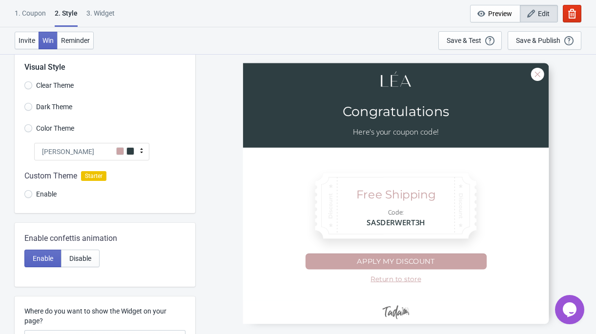
click at [108, 148] on div "[PERSON_NAME]" at bounding box center [91, 152] width 115 height 18
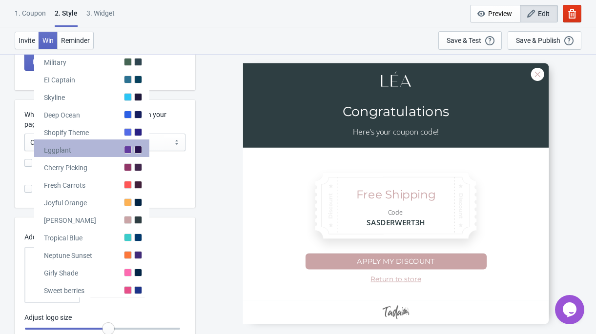
scroll to position [256, 0]
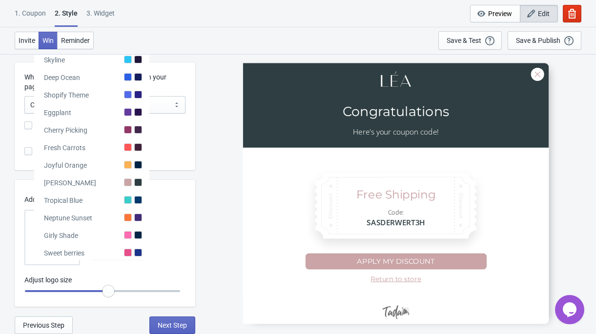
click at [211, 177] on div "SASDERWERT3H Congratulations Here's your coupon code! Free Shipping Code: SASDE…" at bounding box center [395, 194] width 391 height 280
click at [119, 39] on div "Invite Win Reminder Save & Test Open a Widget Preview of your site so that you …" at bounding box center [298, 40] width 596 height 27
click at [44, 45] on button "Win" at bounding box center [48, 41] width 19 height 18
click at [26, 42] on span "Invite" at bounding box center [27, 41] width 17 height 8
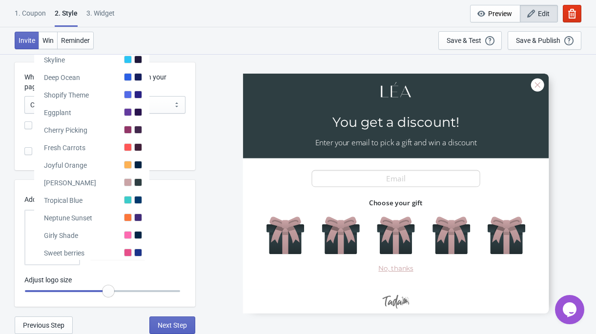
click at [194, 50] on div "Invite Win Reminder Save & Test Open a Widget Preview of your site so that you …" at bounding box center [298, 40] width 596 height 27
click at [25, 44] on button "Invite" at bounding box center [27, 41] width 24 height 18
radio input "true"
click at [212, 47] on div "Invite Win Reminder Save & Test Open a Widget Preview of your site so that you …" at bounding box center [298, 40] width 596 height 27
click at [187, 324] on button "Next Step" at bounding box center [172, 326] width 46 height 18
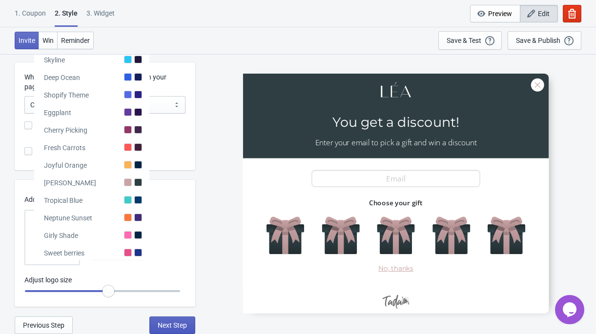
select select "once"
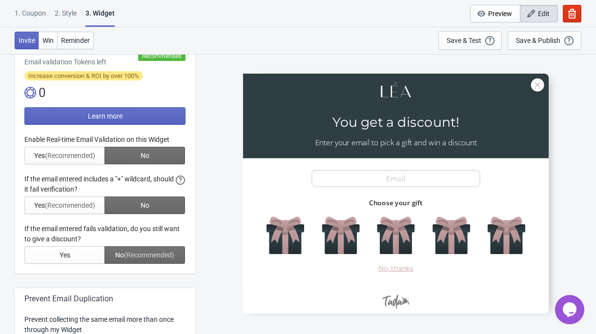
scroll to position [0, 0]
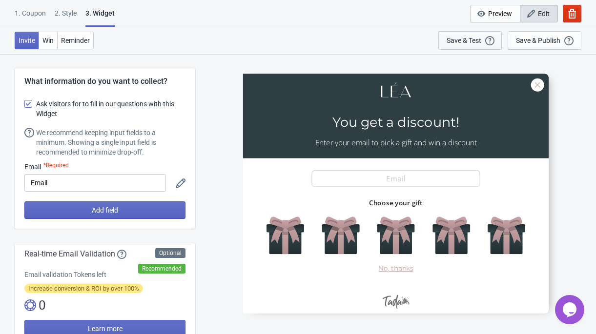
click at [469, 40] on div "Save & Test" at bounding box center [463, 41] width 35 height 8
click at [286, 240] on div at bounding box center [395, 194] width 306 height 240
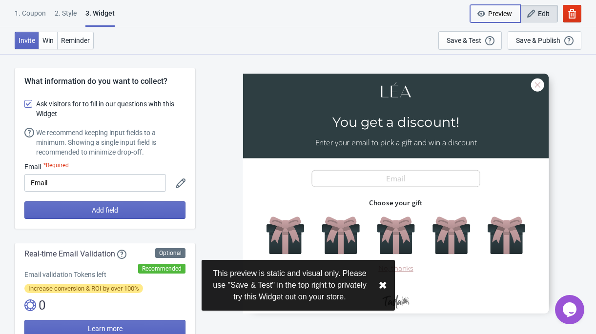
click at [490, 17] on span "Preview" at bounding box center [500, 14] width 24 height 8
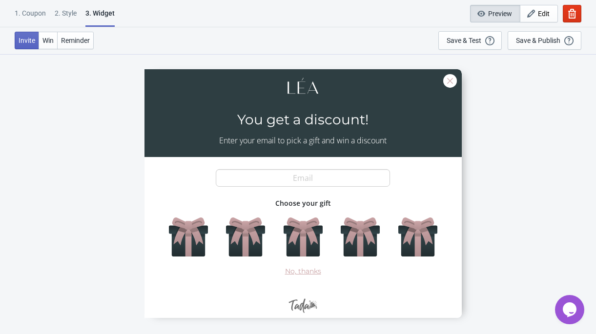
scroll to position [52, 0]
click at [298, 231] on div at bounding box center [302, 193] width 317 height 249
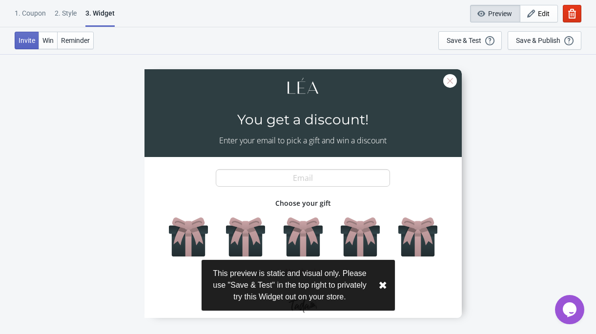
click at [318, 174] on div at bounding box center [302, 193] width 317 height 249
click at [304, 177] on div at bounding box center [302, 193] width 317 height 249
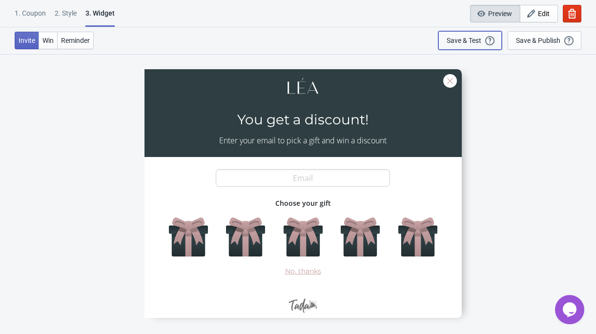
click at [473, 46] on button "Save & Test Open a Widget Preview of your site so that you can try it out. It w…" at bounding box center [469, 40] width 63 height 19
click at [47, 46] on button "Win" at bounding box center [48, 41] width 19 height 18
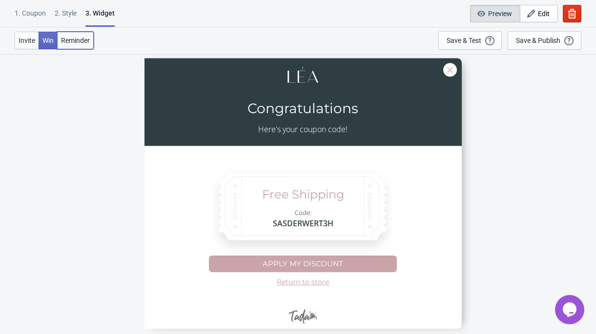
click at [76, 39] on span "Reminder" at bounding box center [75, 41] width 29 height 8
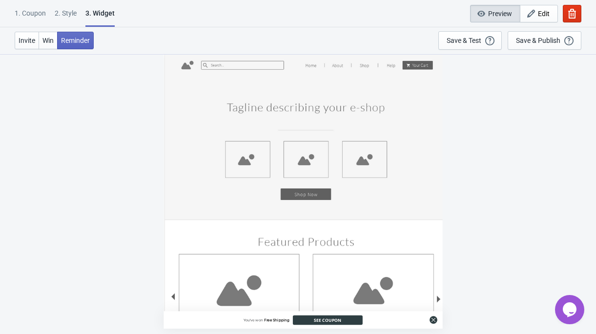
click at [65, 10] on div "2 . Style" at bounding box center [66, 16] width 22 height 17
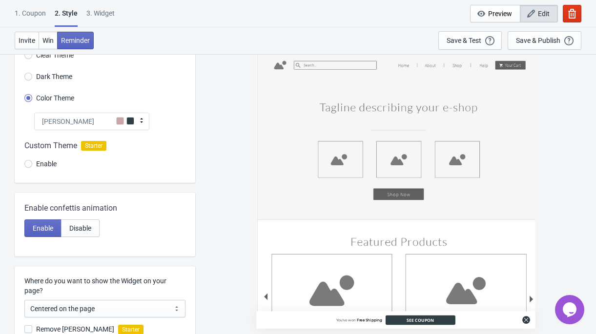
scroll to position [0, 0]
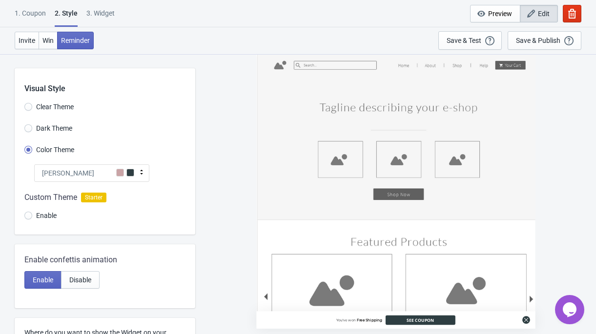
click at [106, 172] on div "[PERSON_NAME]" at bounding box center [91, 173] width 115 height 18
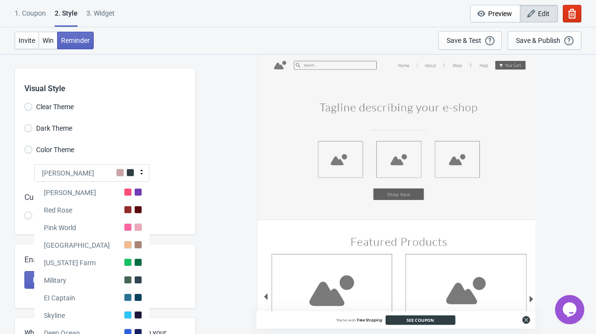
click at [106, 172] on div "[PERSON_NAME]" at bounding box center [91, 173] width 115 height 18
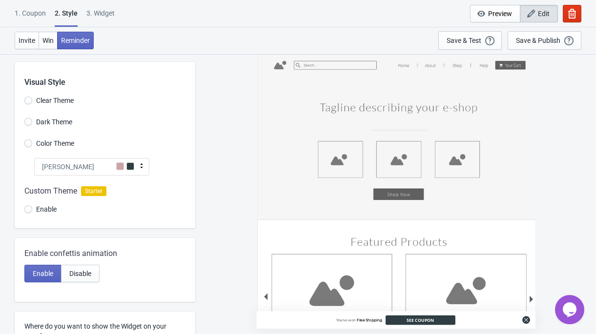
scroll to position [7, 0]
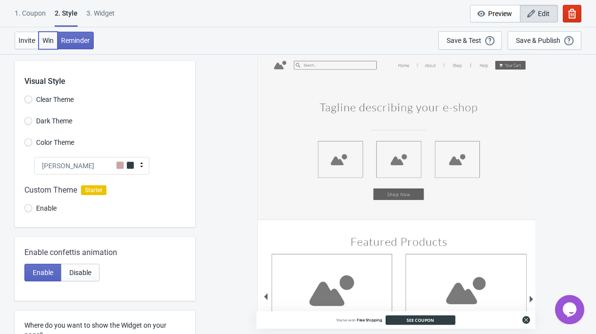
click at [50, 40] on span "Win" at bounding box center [47, 41] width 11 height 8
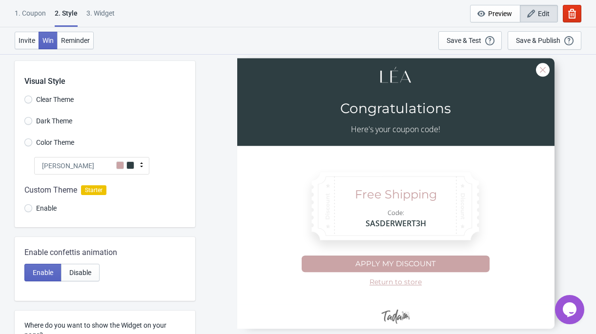
click at [105, 164] on div "[PERSON_NAME]" at bounding box center [91, 166] width 115 height 18
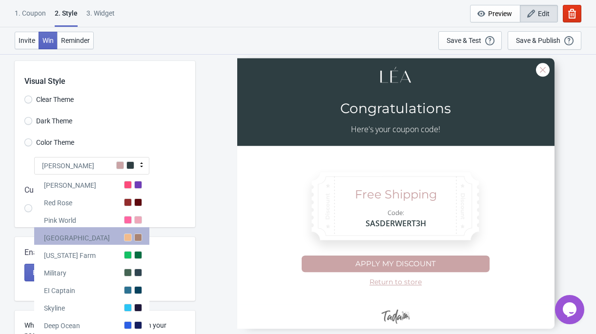
click at [100, 241] on div "[GEOGRAPHIC_DATA]" at bounding box center [91, 236] width 115 height 18
radio input "true"
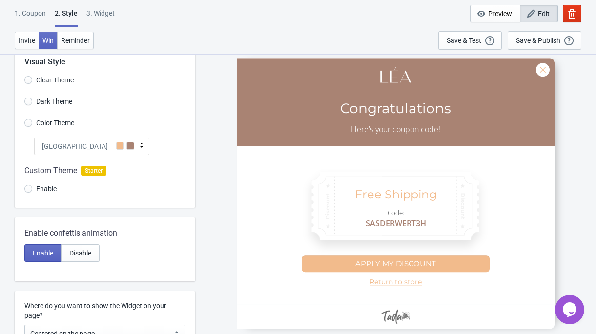
scroll to position [29, 0]
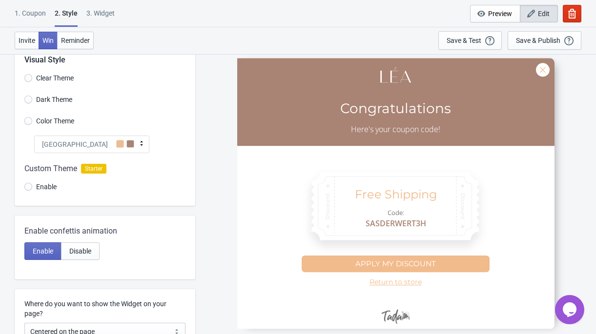
click at [102, 18] on div "3. Widget" at bounding box center [100, 16] width 28 height 17
select select "once"
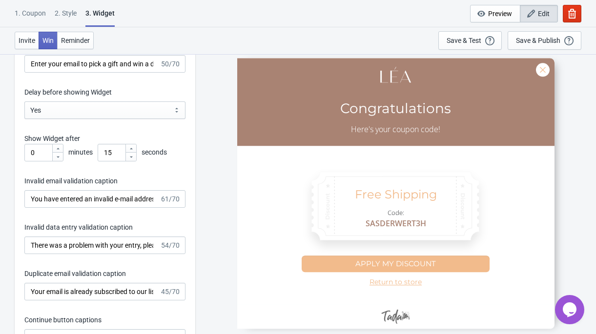
scroll to position [1527, 0]
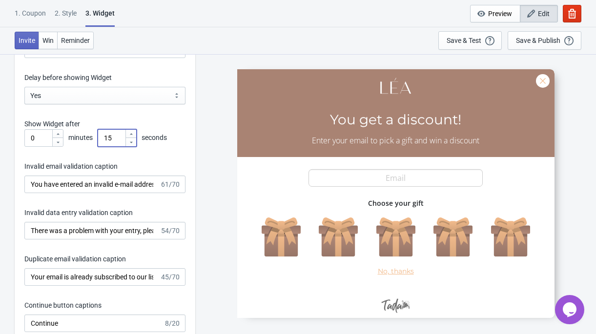
drag, startPoint x: 116, startPoint y: 137, endPoint x: 94, endPoint y: 137, distance: 22.4
click at [94, 137] on div "0 minutes 15 seconds" at bounding box center [104, 138] width 161 height 18
type input "10"
click at [200, 143] on div "SASDERWERT3H You get a discount! Enter your email to pick a gift and win a disc…" at bounding box center [395, 194] width 391 height 280
click at [188, 142] on div "Invitation title captions You get a discount! 19/25 Invitation Instruction Capt…" at bounding box center [105, 219] width 180 height 509
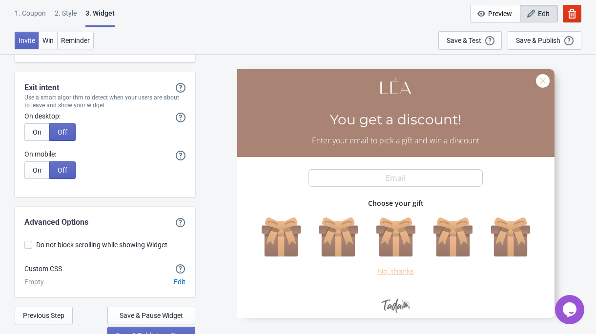
scroll to position [2517, 0]
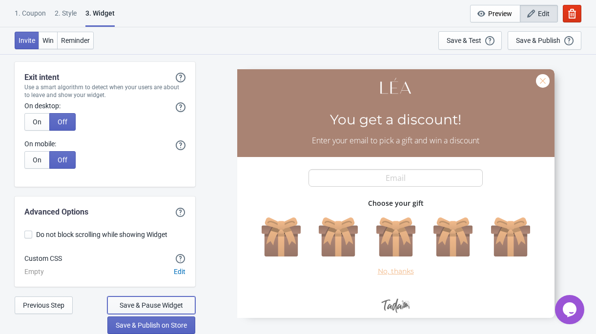
click at [148, 303] on span "Save & Pause Widget" at bounding box center [151, 305] width 63 height 8
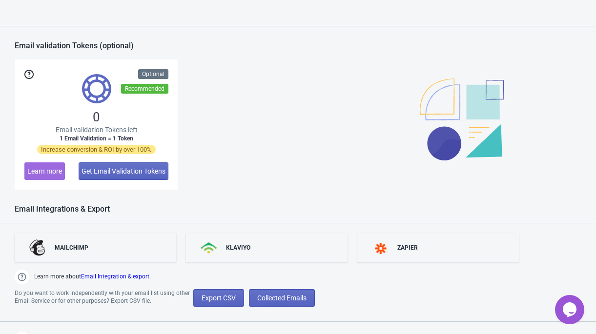
scroll to position [780, 0]
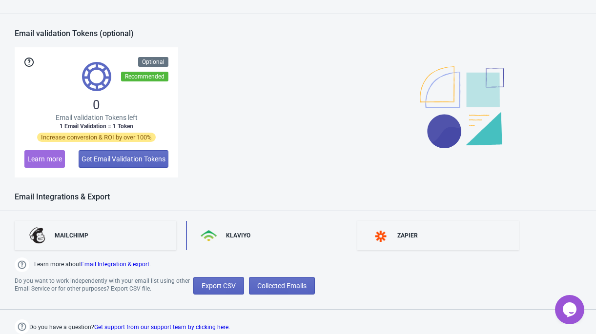
click at [266, 231] on div "KLAVIYO" at bounding box center [266, 235] width 161 height 29
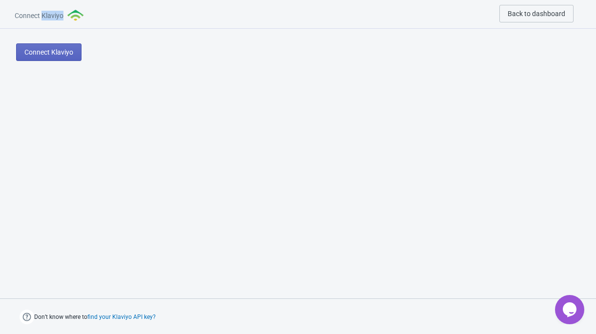
drag, startPoint x: 67, startPoint y: 15, endPoint x: 42, endPoint y: 15, distance: 24.9
click at [42, 15] on div "Connect Klaviyo" at bounding box center [50, 19] width 70 height 19
copy span "Klaviyo"
